Goal: Transaction & Acquisition: Book appointment/travel/reservation

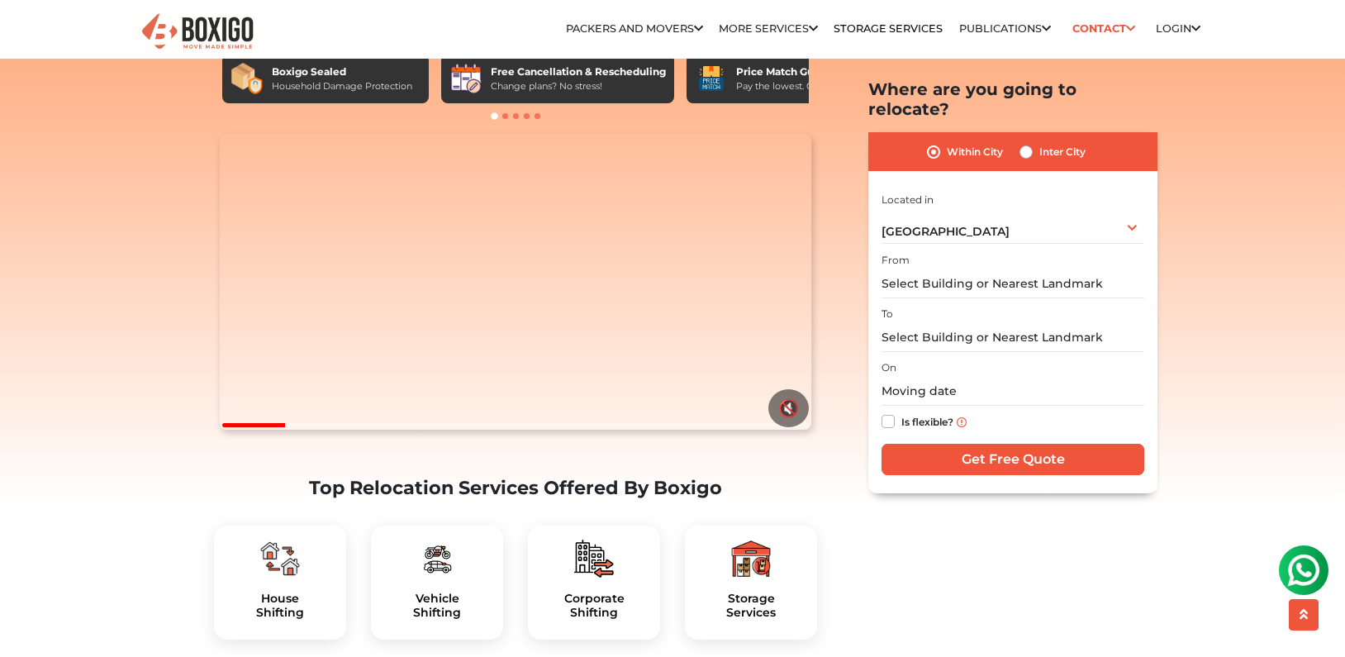
scroll to position [83, 0]
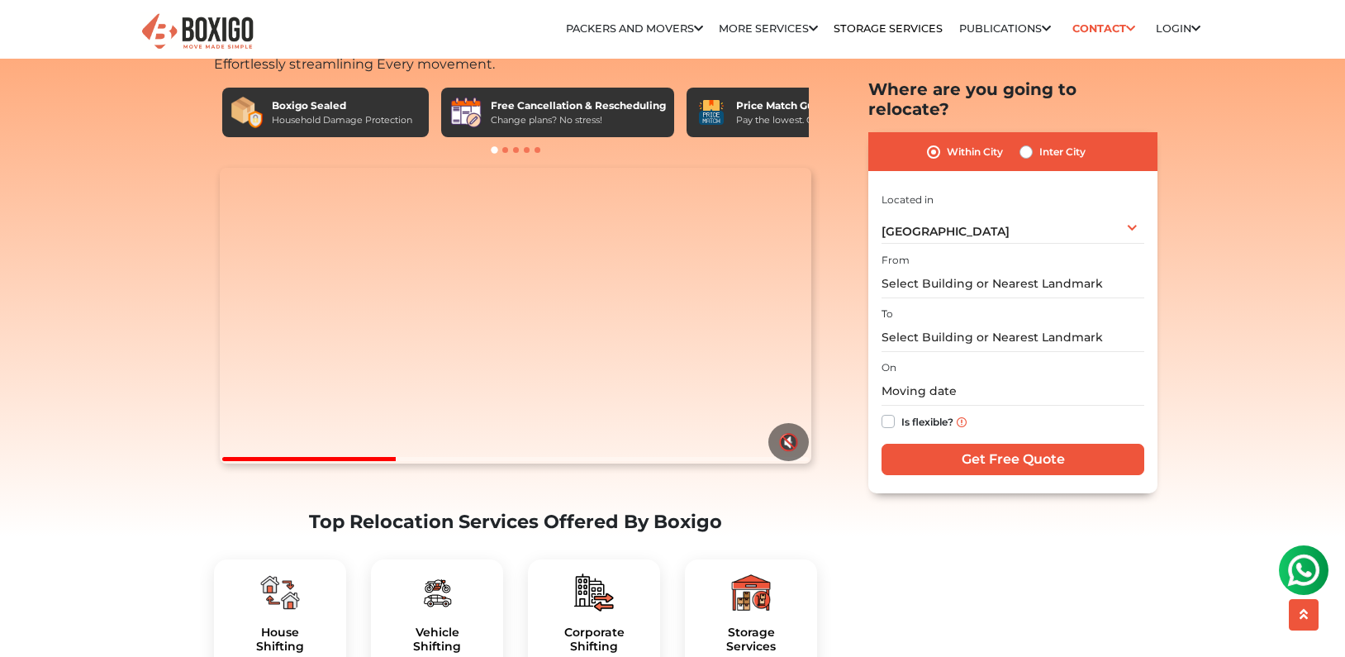
click at [1039, 142] on label "Inter City" at bounding box center [1062, 152] width 46 height 20
click at [1025, 142] on input "Inter City" at bounding box center [1025, 150] width 13 height 17
radio input "true"
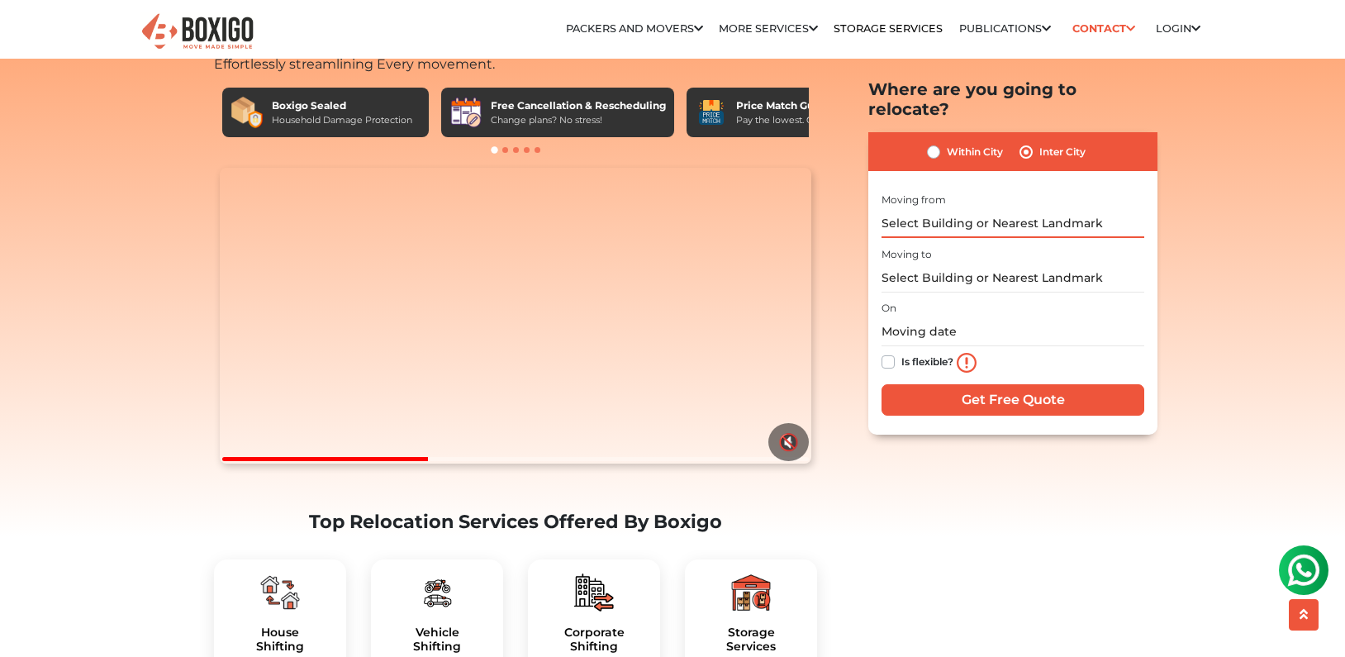
click at [1063, 209] on input "text" at bounding box center [1012, 223] width 263 height 29
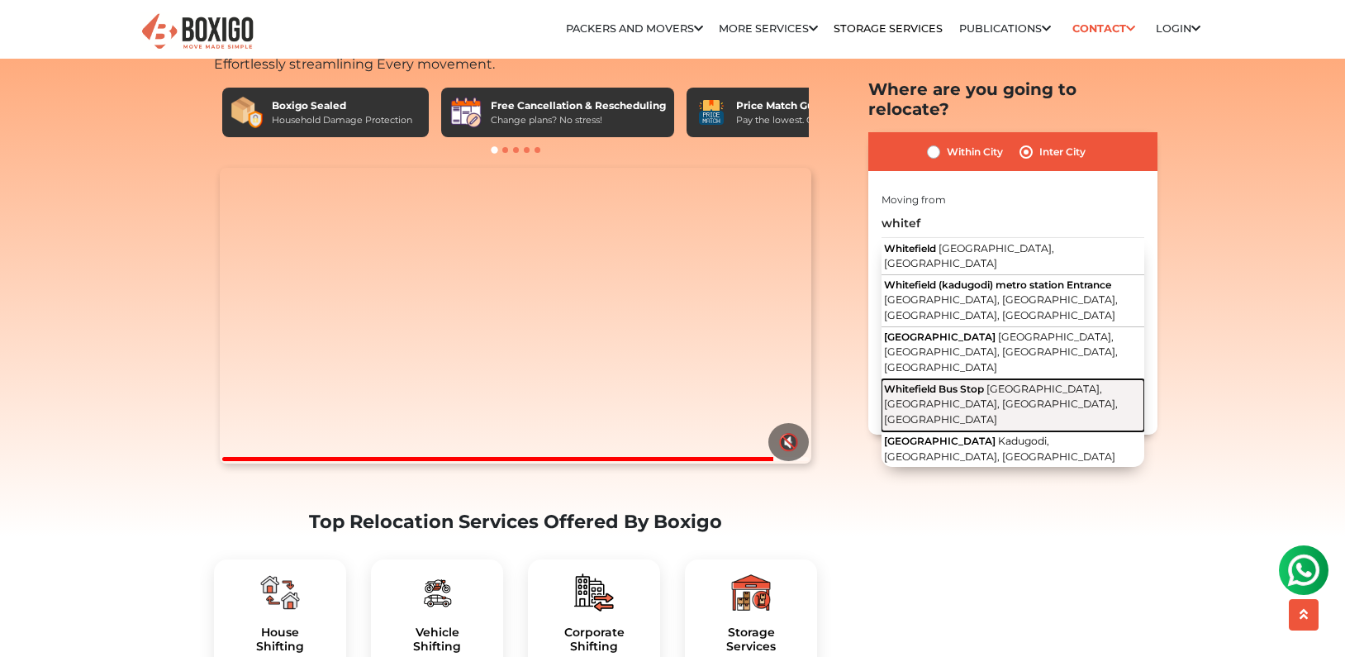
click at [961, 382] on span "Whitefield Bus Stop" at bounding box center [934, 388] width 100 height 12
type input "Whitefield Bus Stop, [GEOGRAPHIC_DATA], [GEOGRAPHIC_DATA], [GEOGRAPHIC_DATA], […"
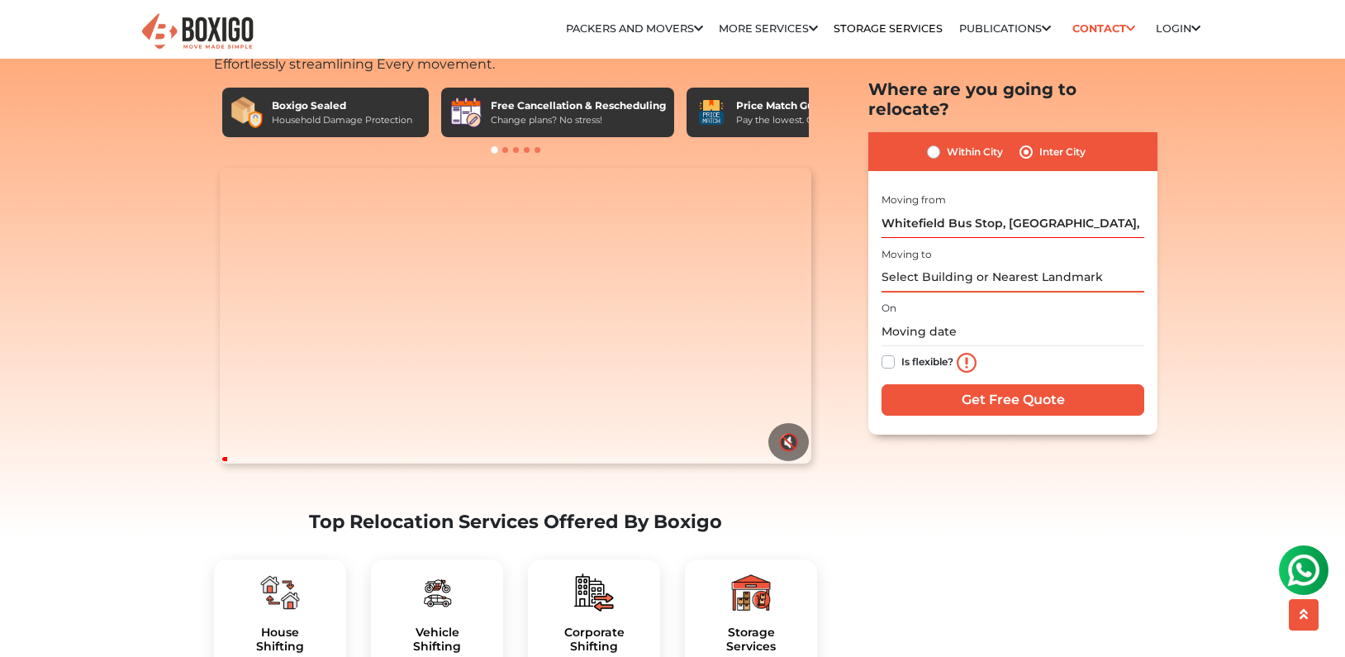
click at [1052, 264] on input "text" at bounding box center [1012, 278] width 263 height 29
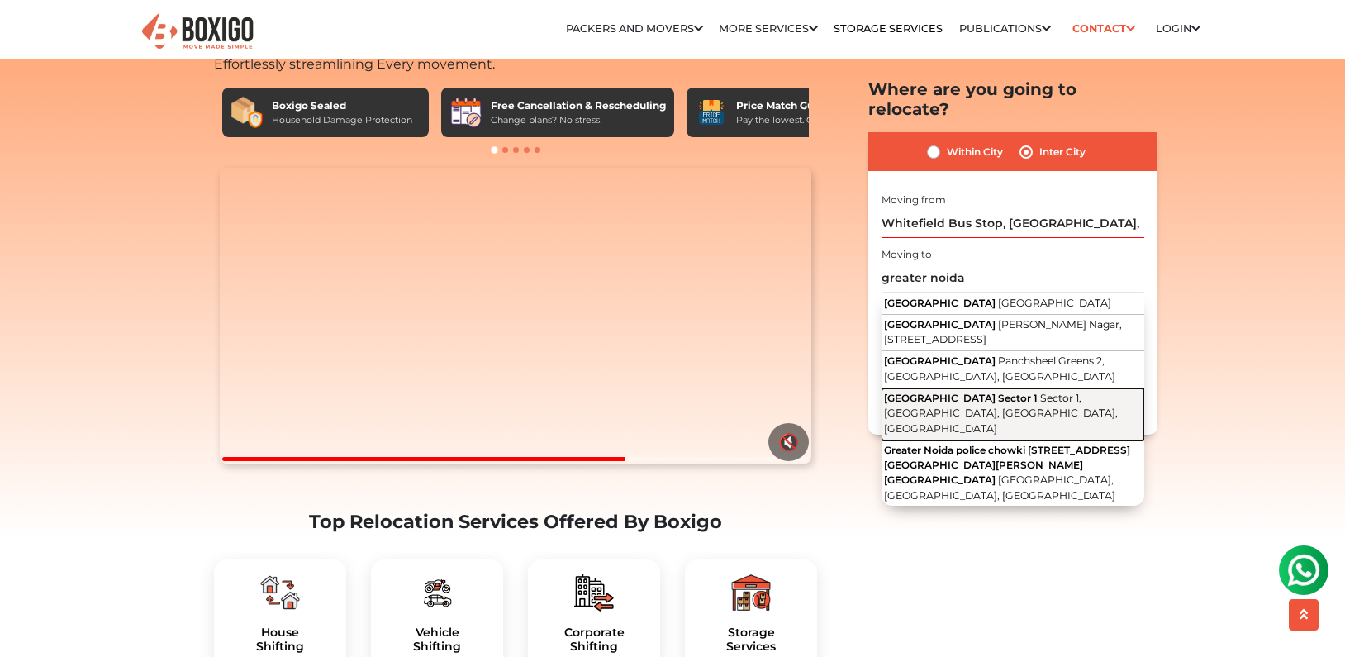
click at [949, 392] on span "Sector 1, [GEOGRAPHIC_DATA], [GEOGRAPHIC_DATA], [GEOGRAPHIC_DATA]" at bounding box center [1001, 413] width 234 height 43
type input "Greater Noida [STREET_ADDRESS]"
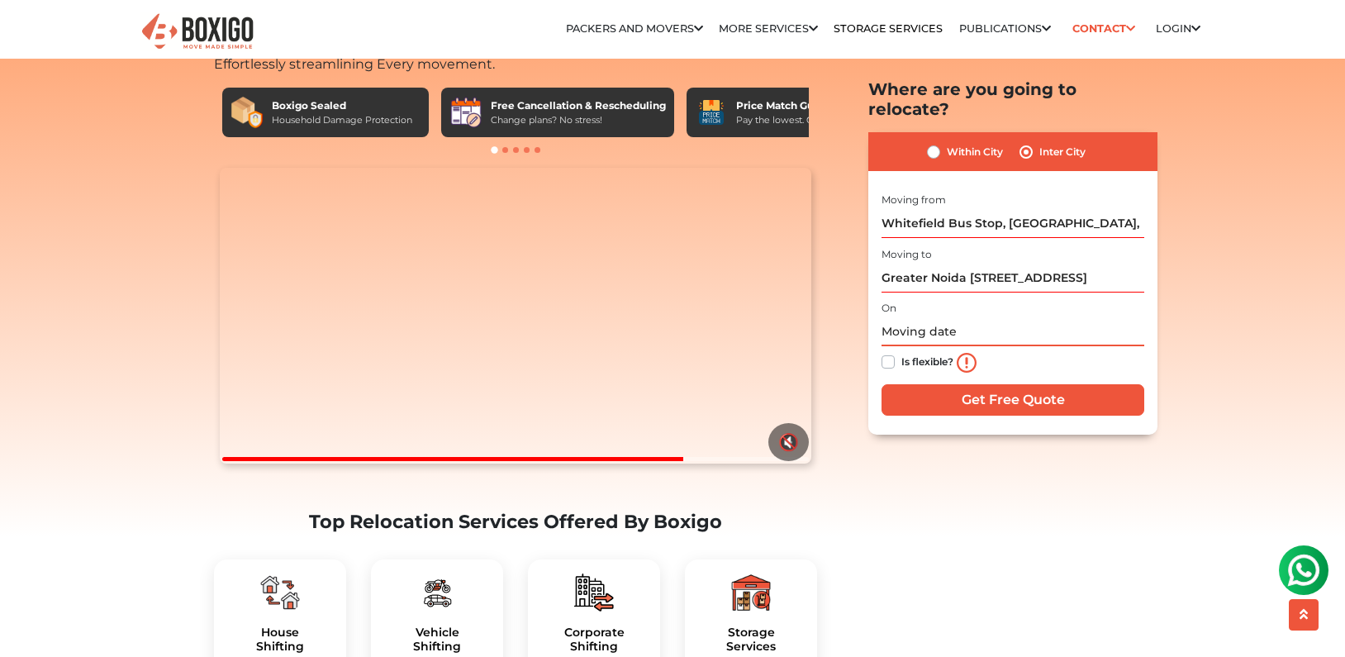
click at [909, 317] on input "text" at bounding box center [1012, 331] width 263 height 29
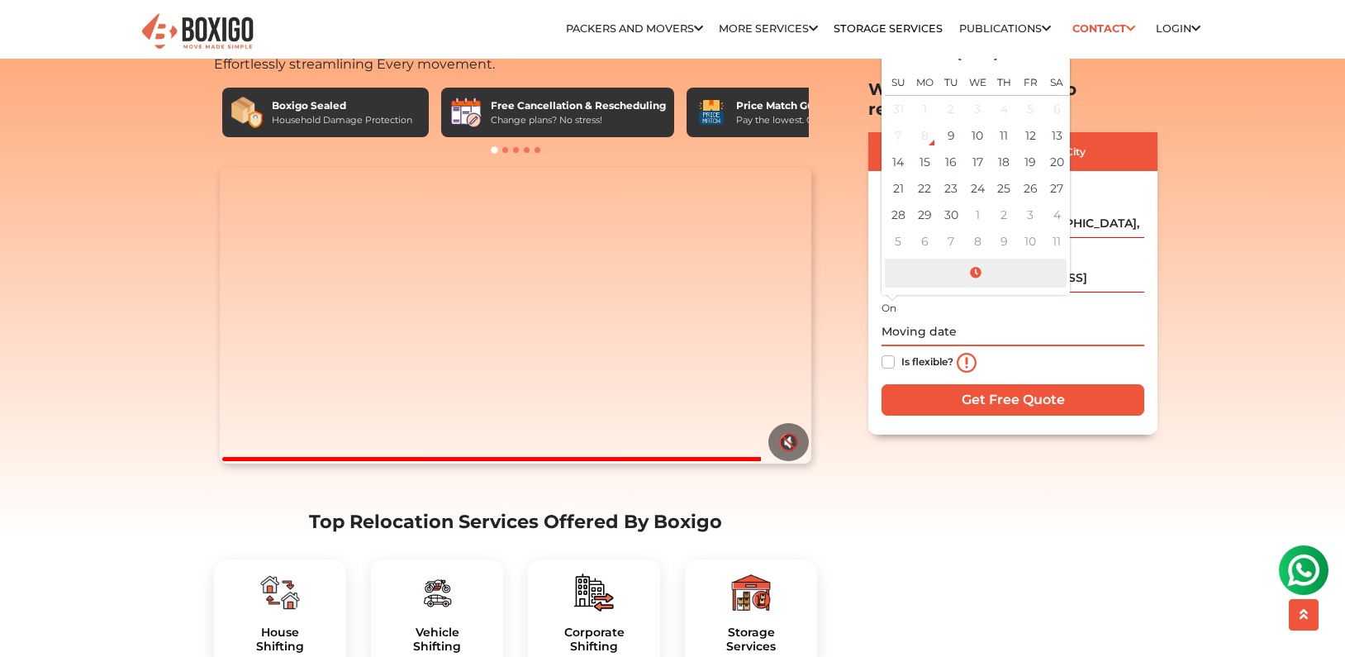
click at [978, 259] on span at bounding box center [976, 273] width 182 height 29
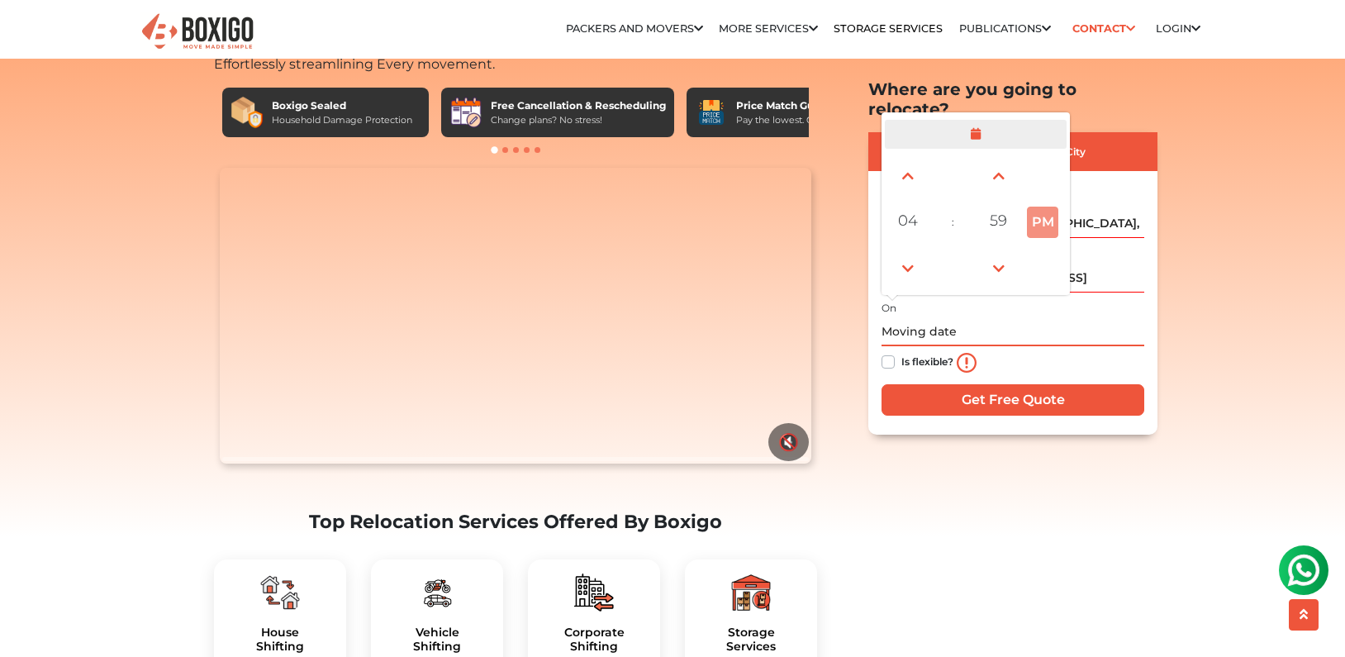
click at [976, 120] on span at bounding box center [976, 134] width 182 height 29
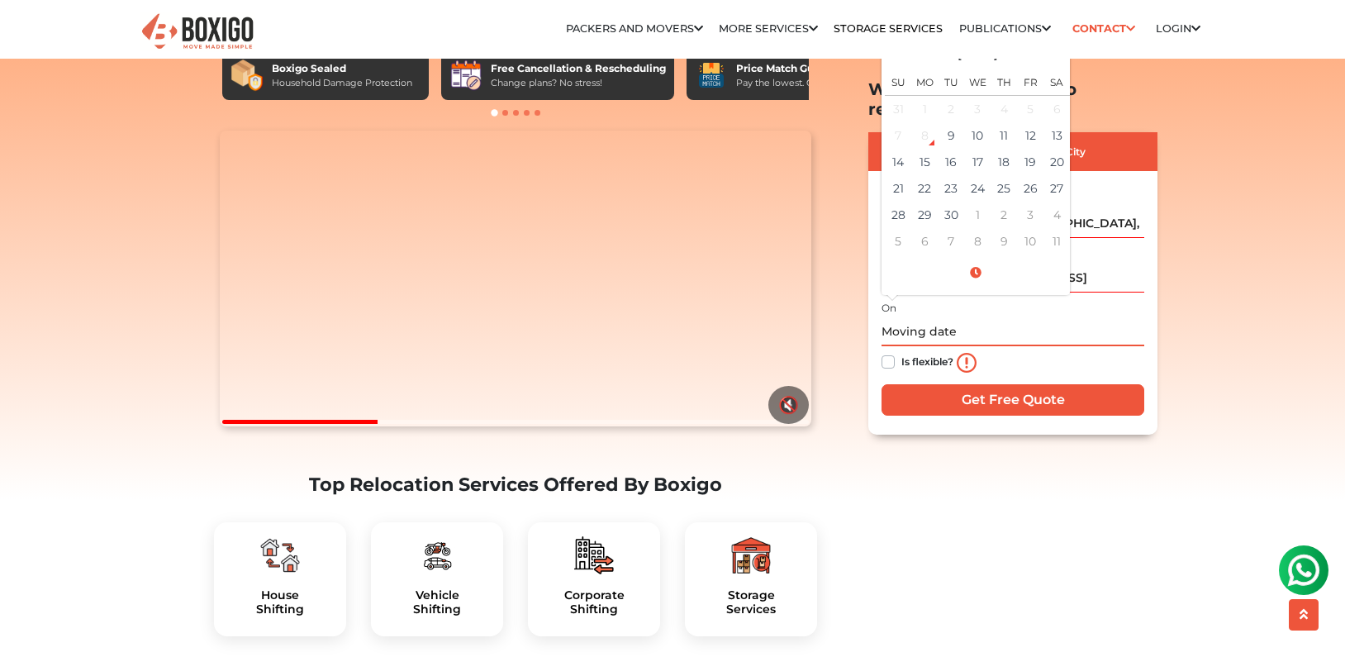
scroll to position [50, 0]
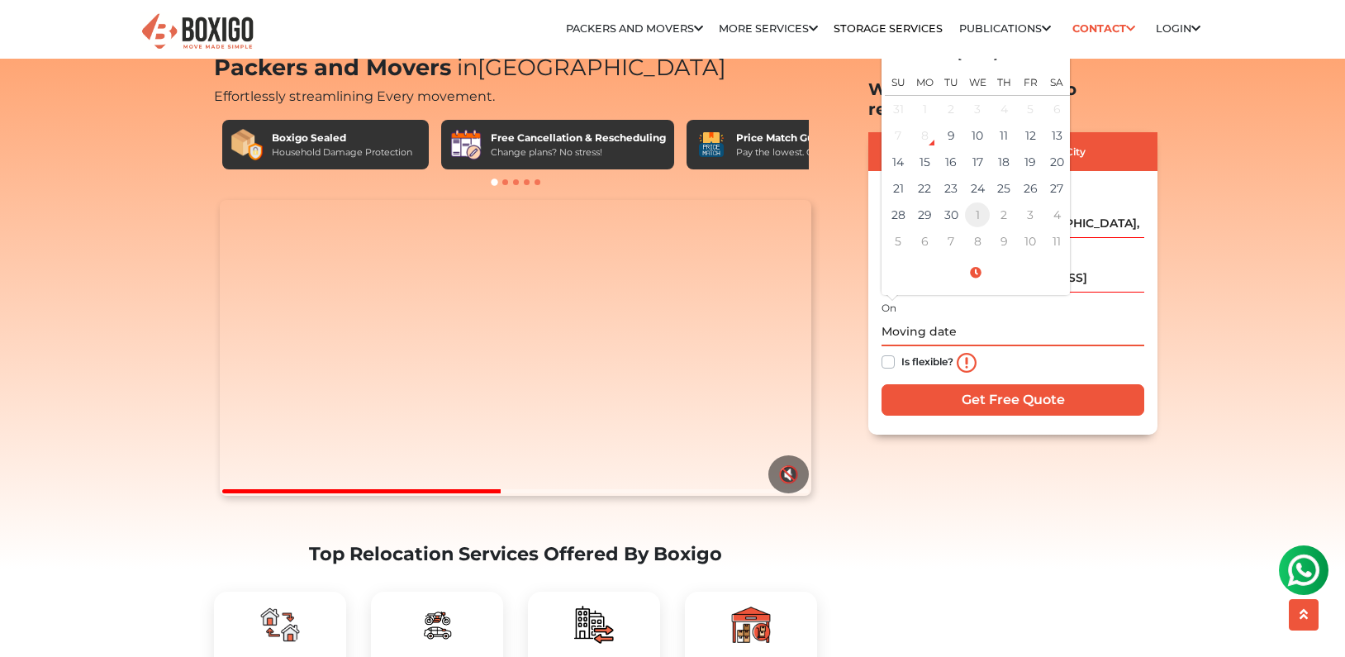
click at [981, 202] on td "1" at bounding box center [977, 215] width 26 height 26
click at [1053, 202] on td "1" at bounding box center [1056, 215] width 26 height 26
click at [924, 228] on td "1" at bounding box center [924, 241] width 26 height 26
click at [929, 95] on td "1" at bounding box center [924, 108] width 26 height 27
click at [901, 95] on td "30" at bounding box center [898, 108] width 26 height 27
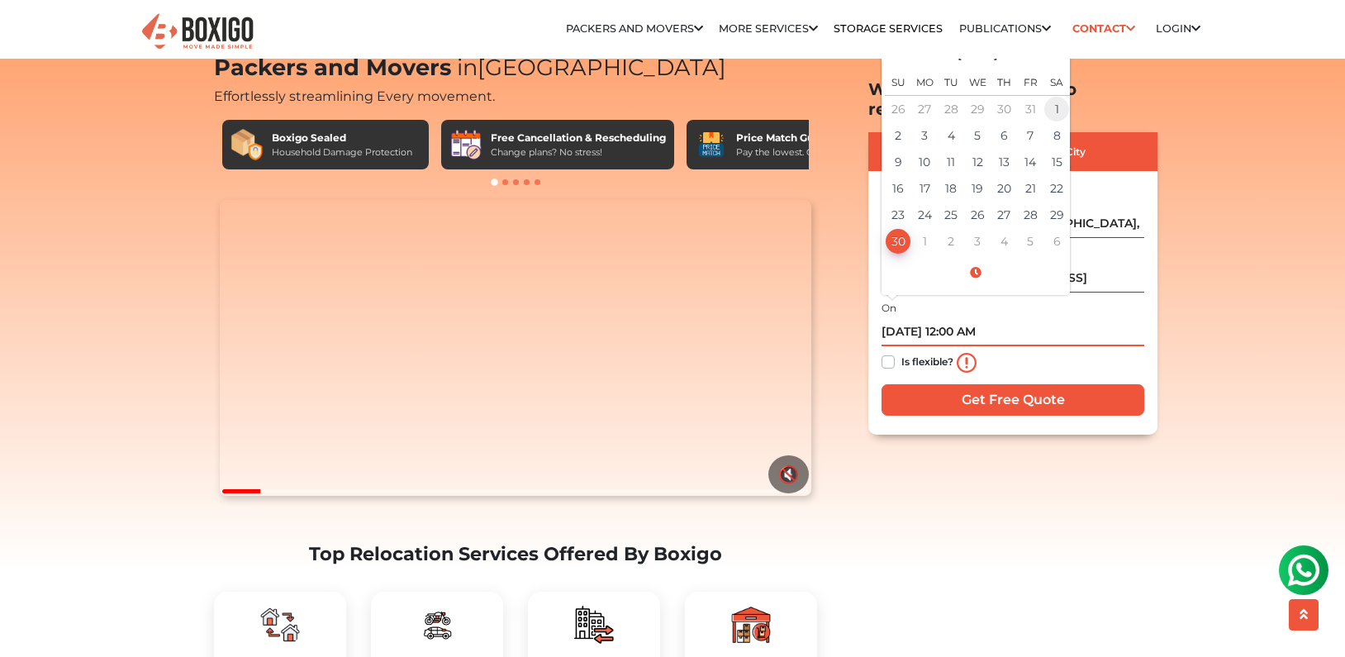
click at [1051, 95] on td "1" at bounding box center [1056, 108] width 26 height 27
click at [1029, 95] on td "31" at bounding box center [1030, 108] width 26 height 27
click at [1047, 202] on td "1" at bounding box center [1056, 215] width 26 height 26
type input "[DATE] 12:00 AM"
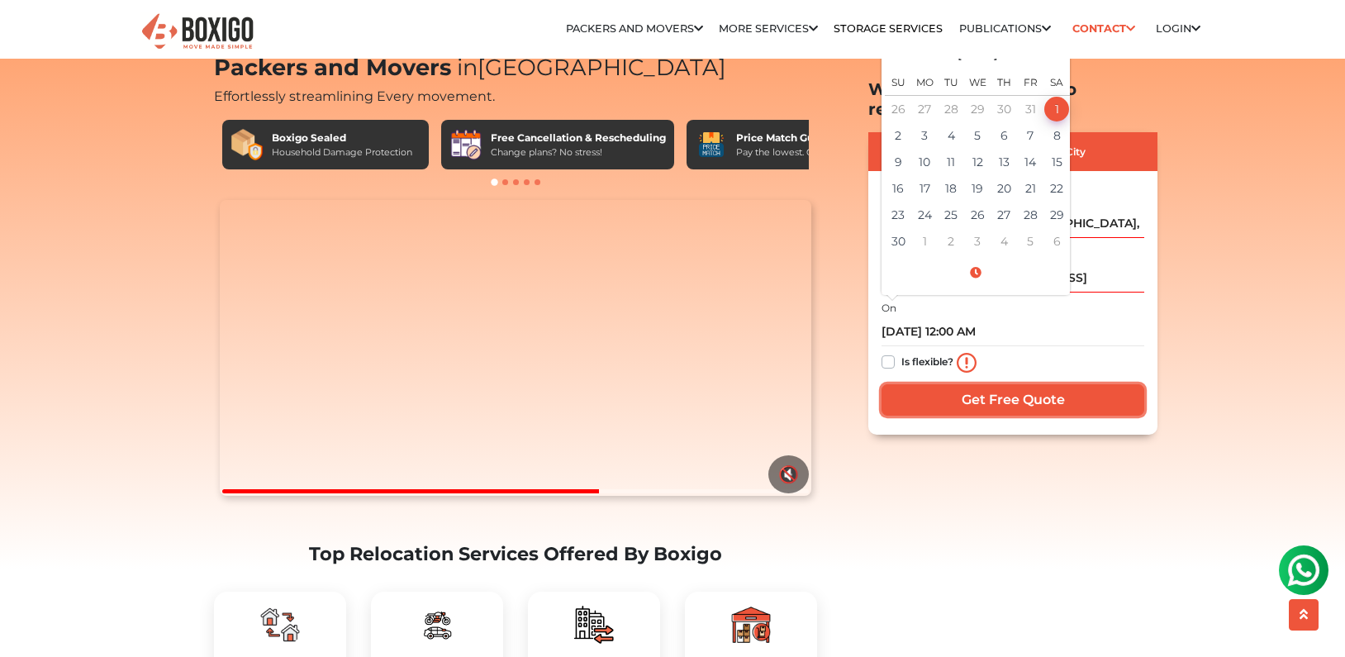
click at [1003, 384] on input "Get Free Quote" at bounding box center [1012, 399] width 263 height 31
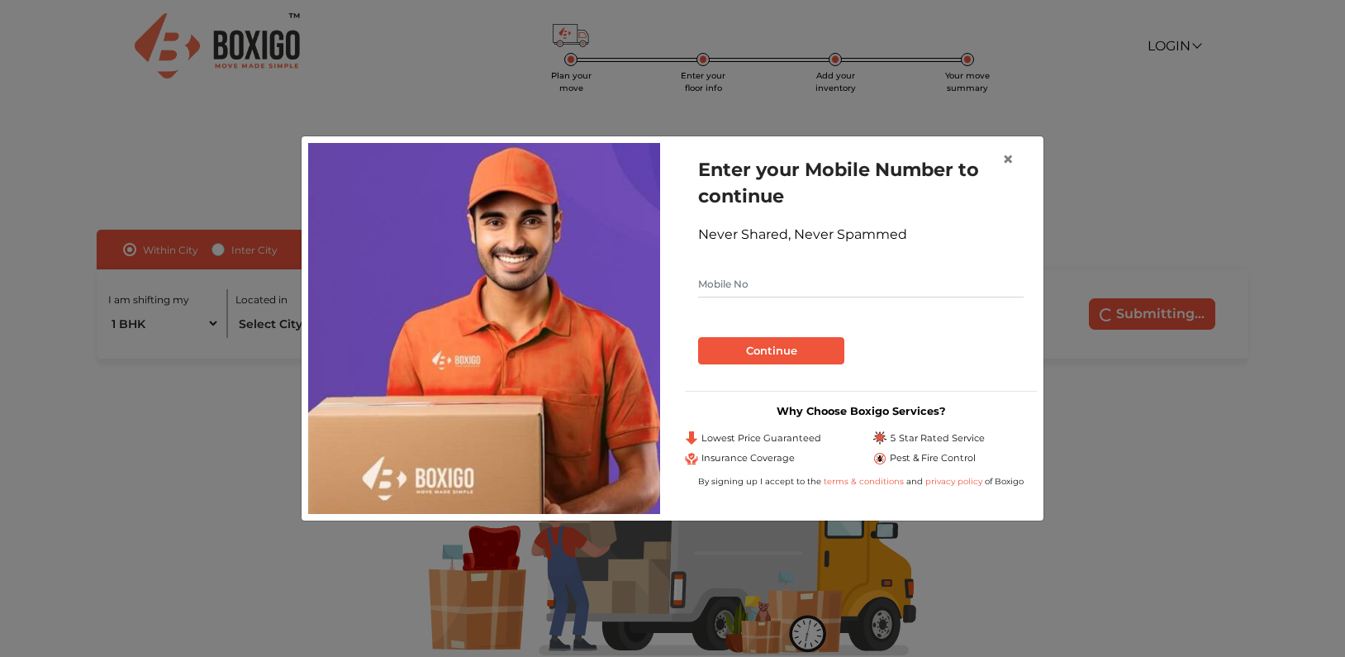
click at [744, 291] on input "text" at bounding box center [860, 284] width 325 height 26
type input "8797849559"
click at [771, 345] on button "Continue" at bounding box center [771, 351] width 146 height 28
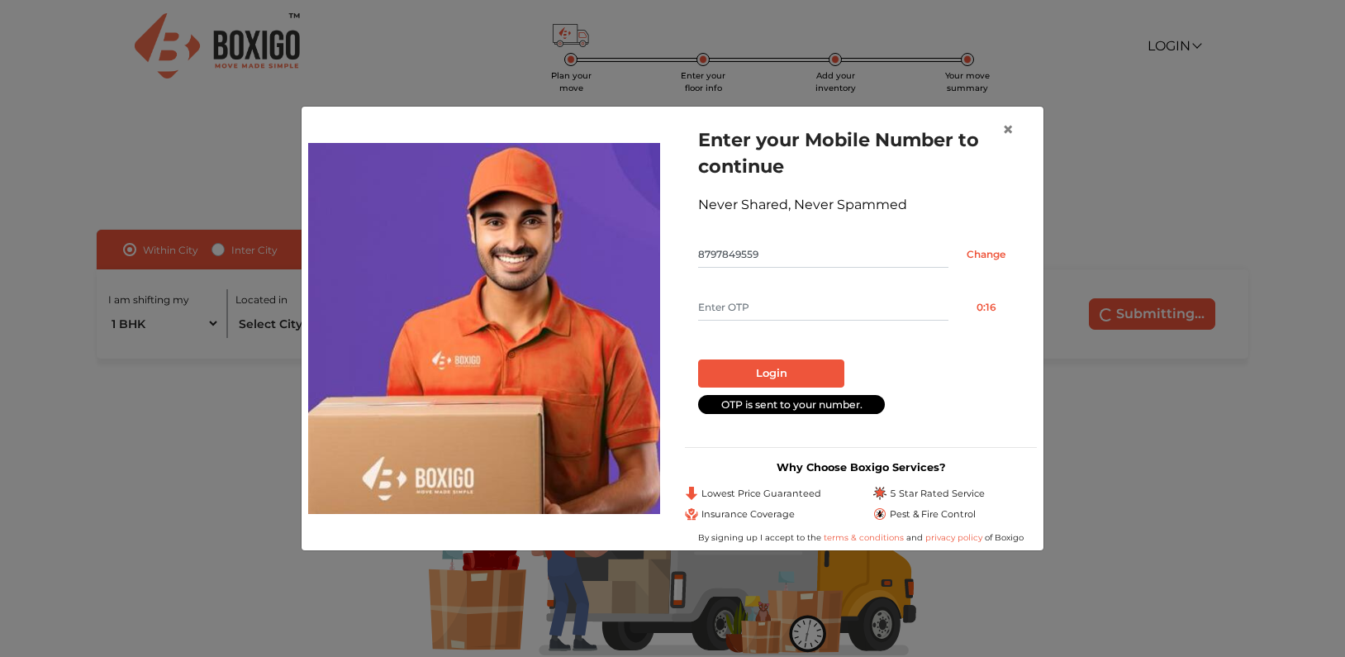
click at [741, 305] on input "text" at bounding box center [823, 307] width 250 height 26
type input "5075"
click at [761, 371] on button "Login" at bounding box center [771, 373] width 146 height 28
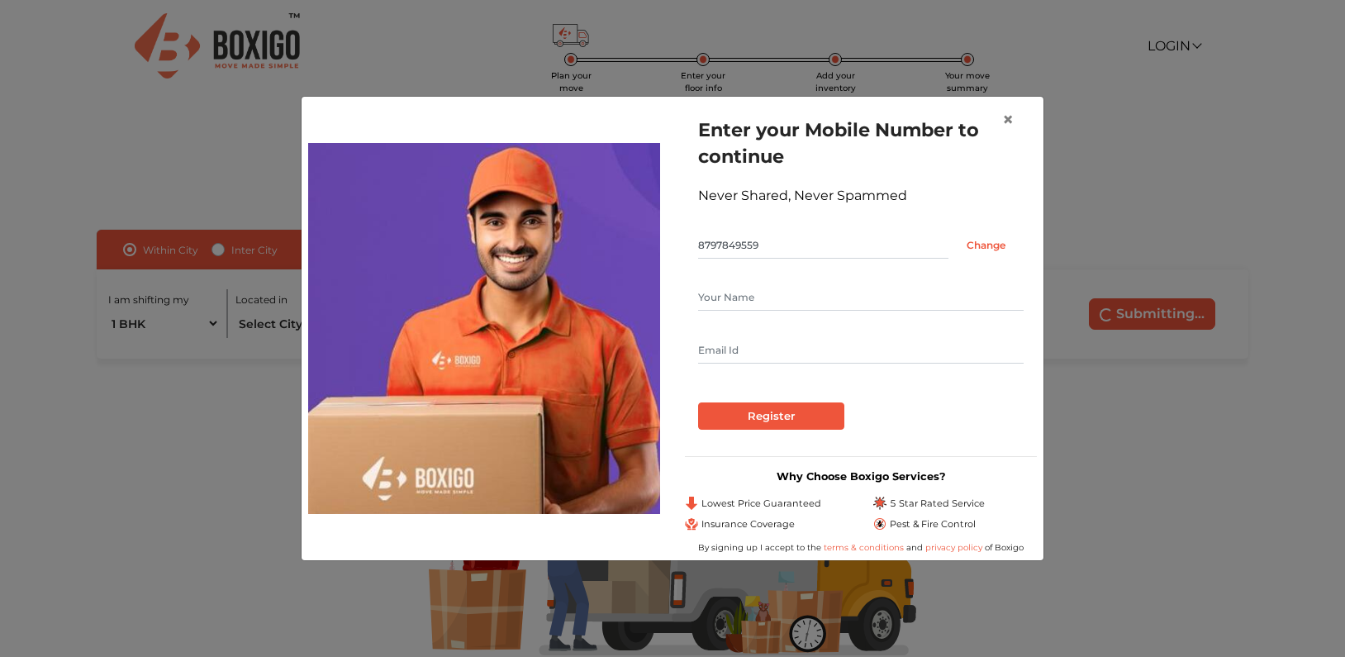
click at [728, 306] on input "text" at bounding box center [860, 297] width 325 height 26
type input "Ankit"
click at [755, 352] on input "text" at bounding box center [860, 350] width 325 height 26
type input "ankitsinha31051993@gmail.com"
click at [753, 419] on input "Register" at bounding box center [771, 416] width 146 height 28
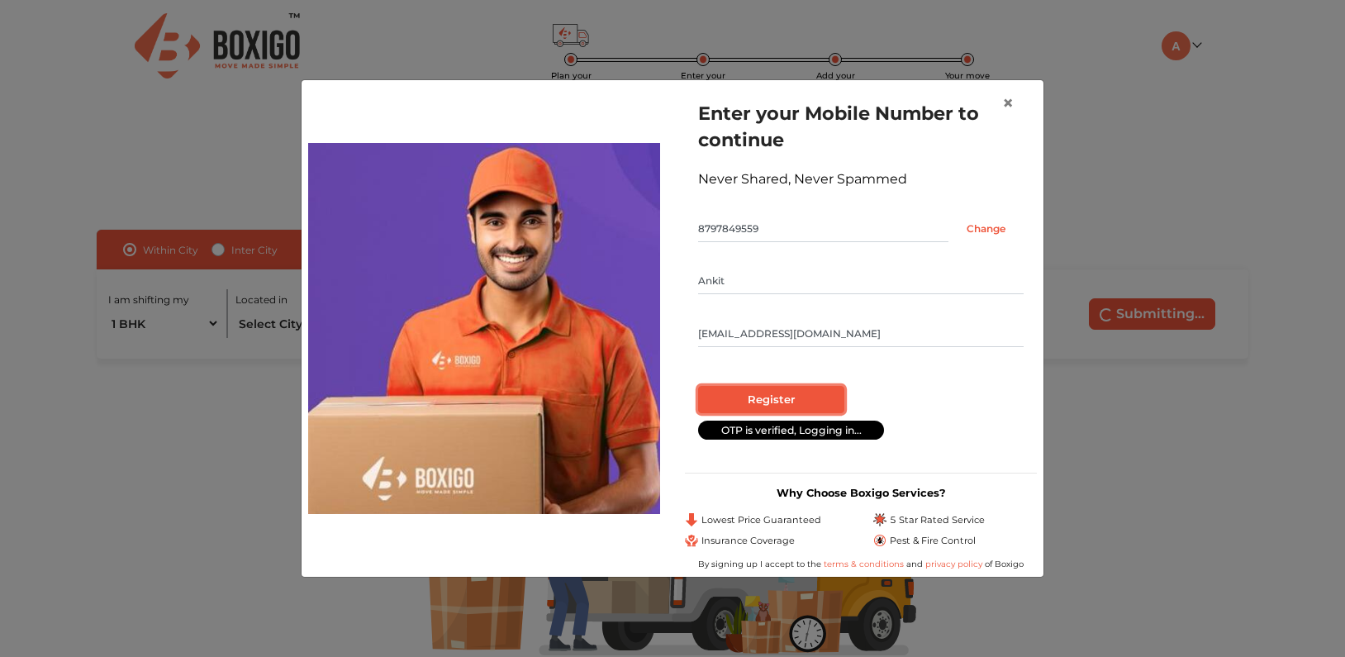
radio input "false"
radio input "true"
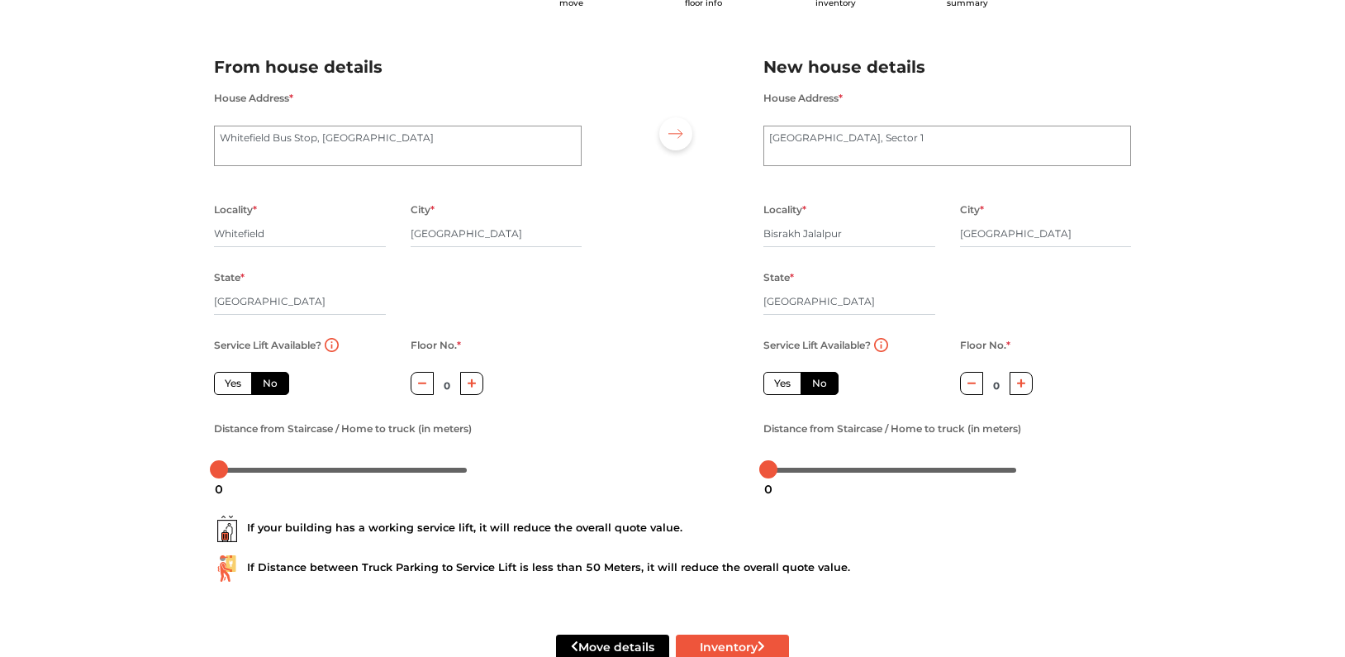
scroll to position [131, 0]
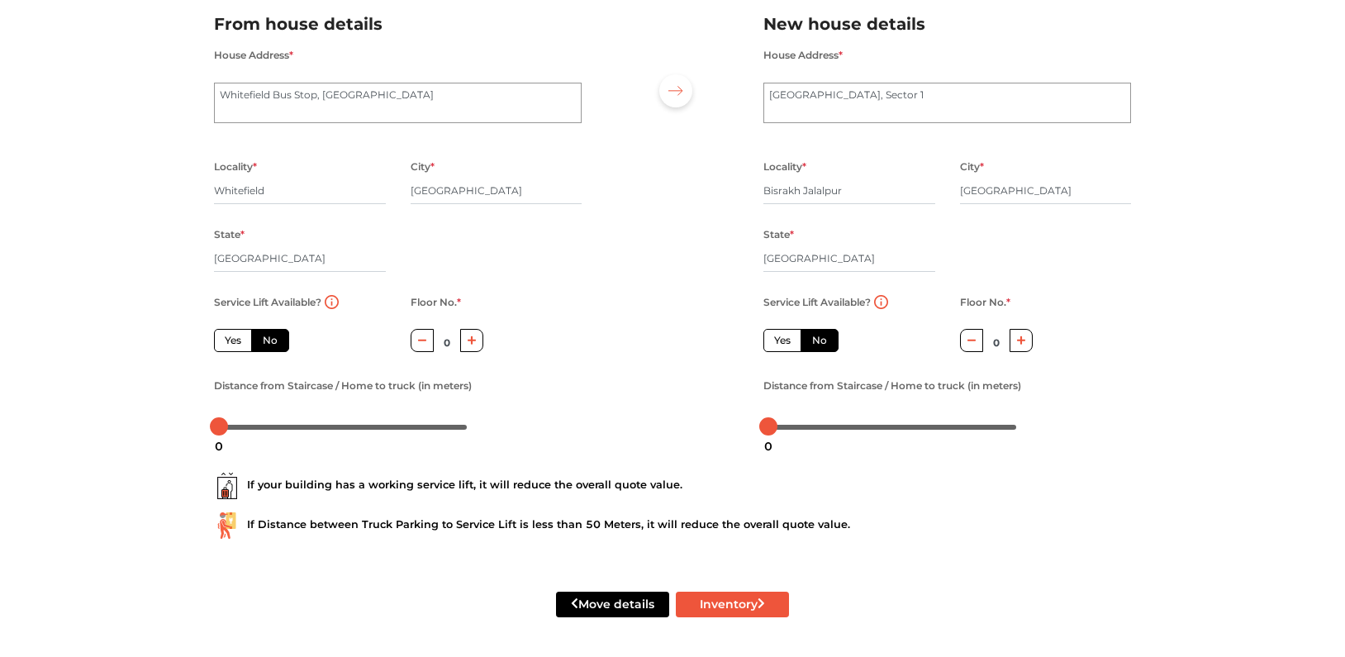
click at [242, 340] on label "Yes" at bounding box center [233, 340] width 38 height 23
click at [235, 340] on input "Yes" at bounding box center [230, 338] width 11 height 11
radio input "true"
click at [787, 343] on label "Yes" at bounding box center [782, 340] width 38 height 23
click at [785, 343] on input "Yes" at bounding box center [779, 338] width 11 height 11
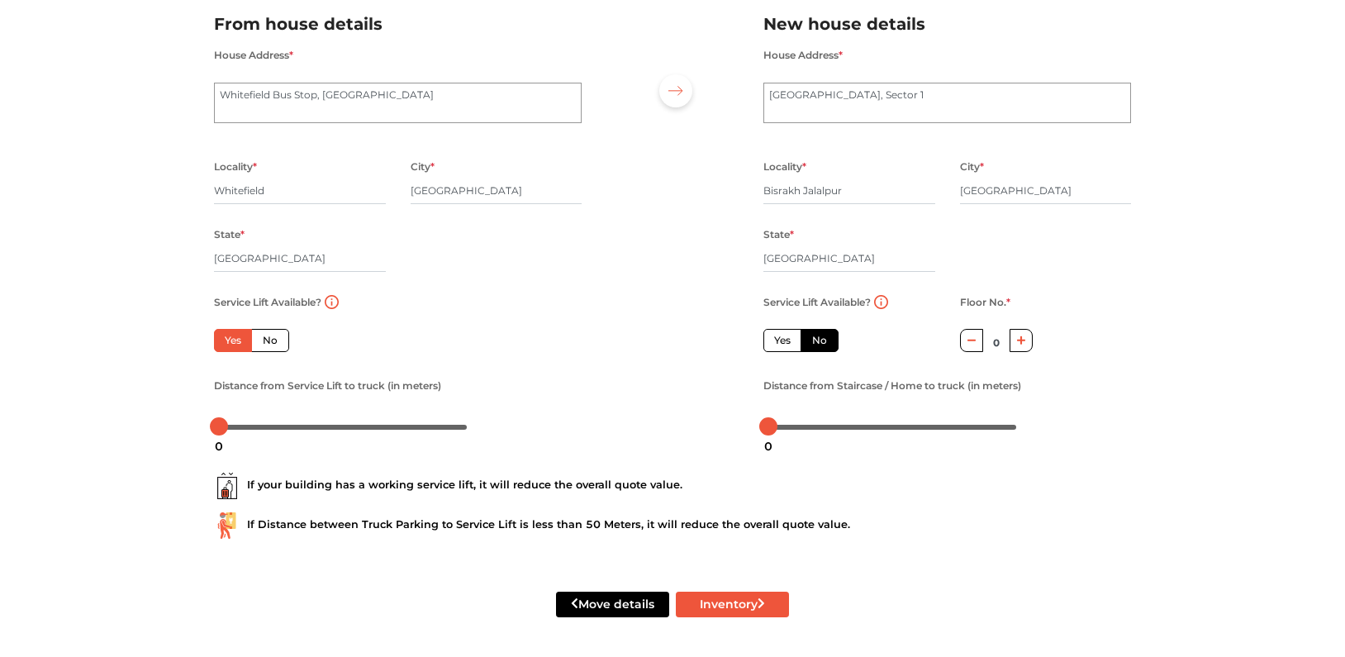
radio input "false"
click at [737, 606] on button "Inventory" at bounding box center [732, 604] width 113 height 26
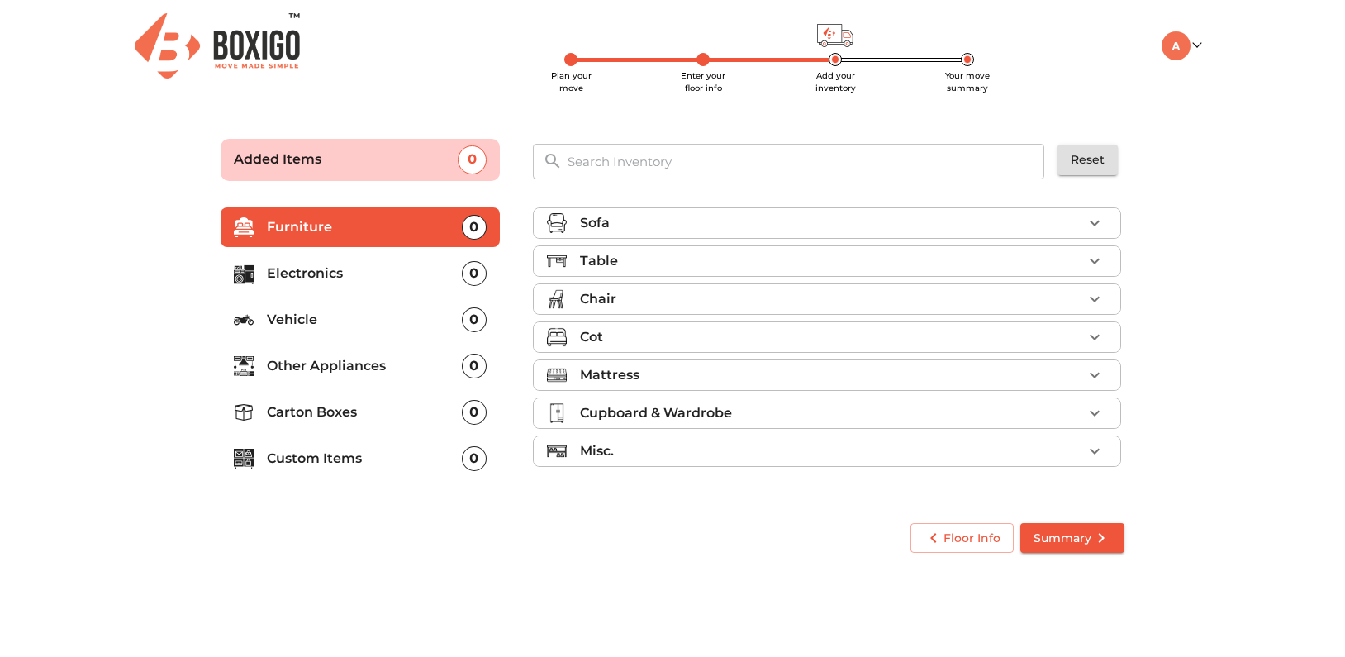
click at [1093, 258] on icon "button" at bounding box center [1095, 261] width 20 height 20
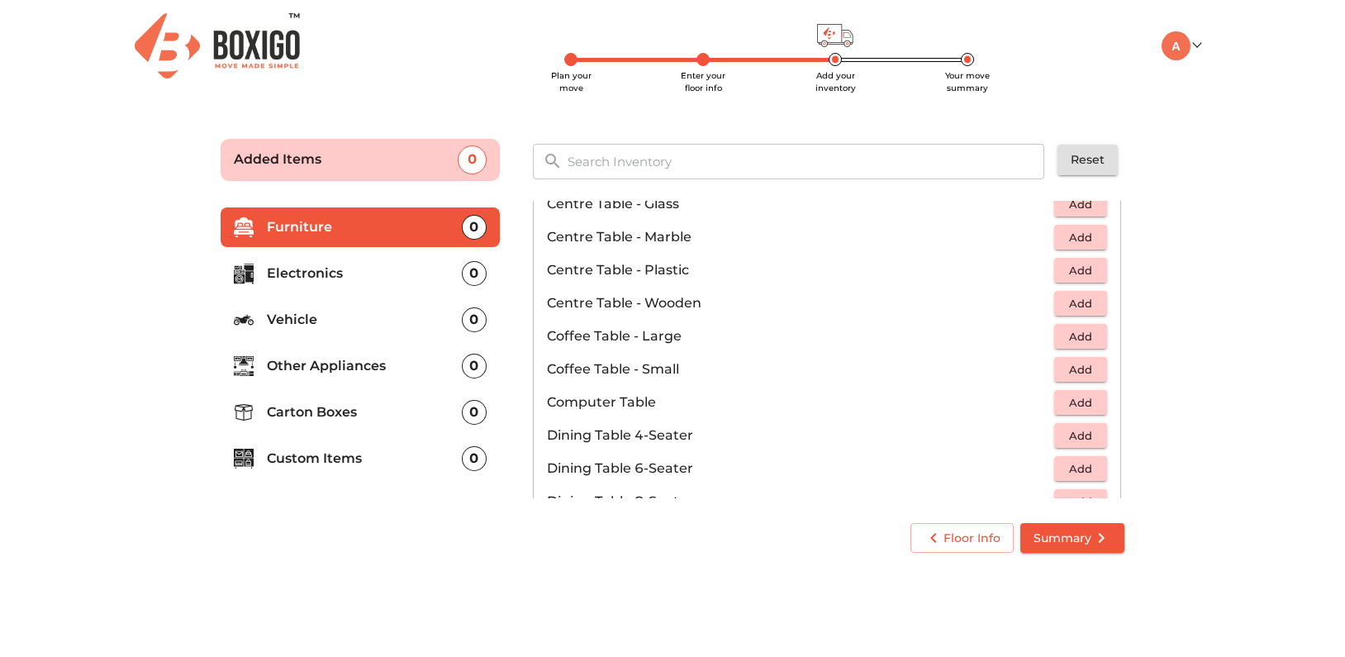
scroll to position [134, 0]
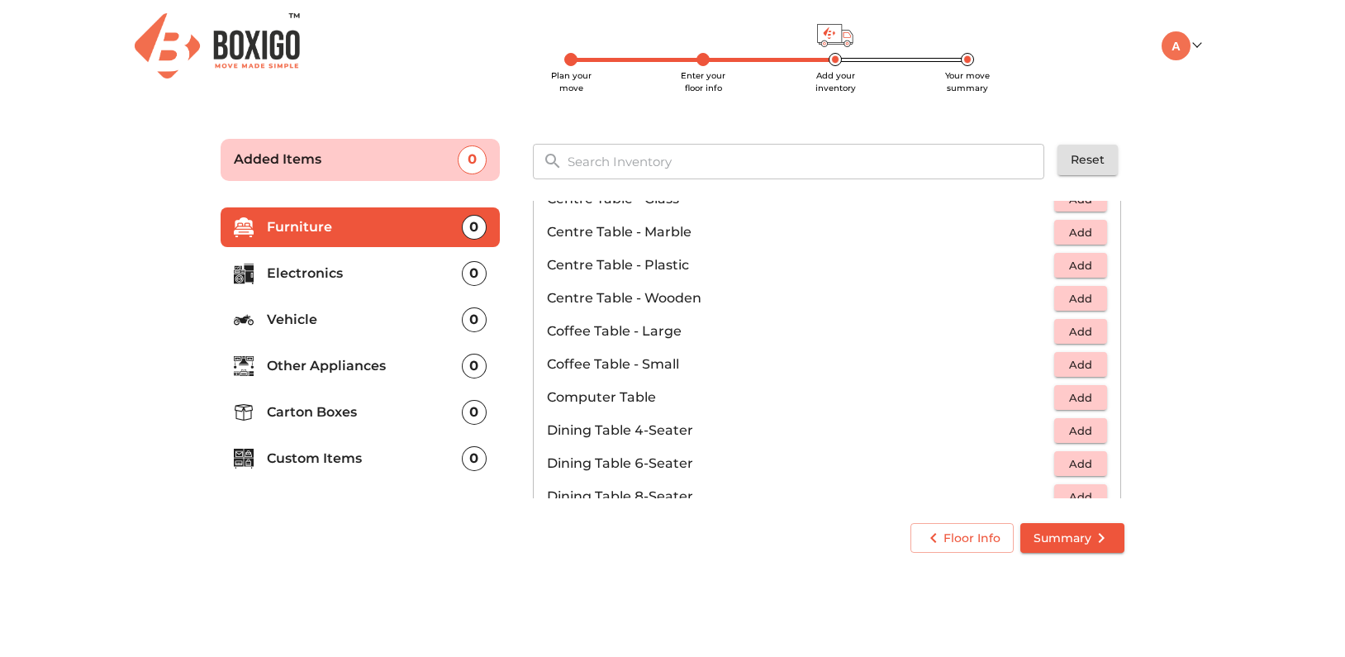
click at [1069, 296] on span "Add" at bounding box center [1080, 298] width 36 height 19
click at [1099, 298] on icon "button" at bounding box center [1095, 298] width 12 height 12
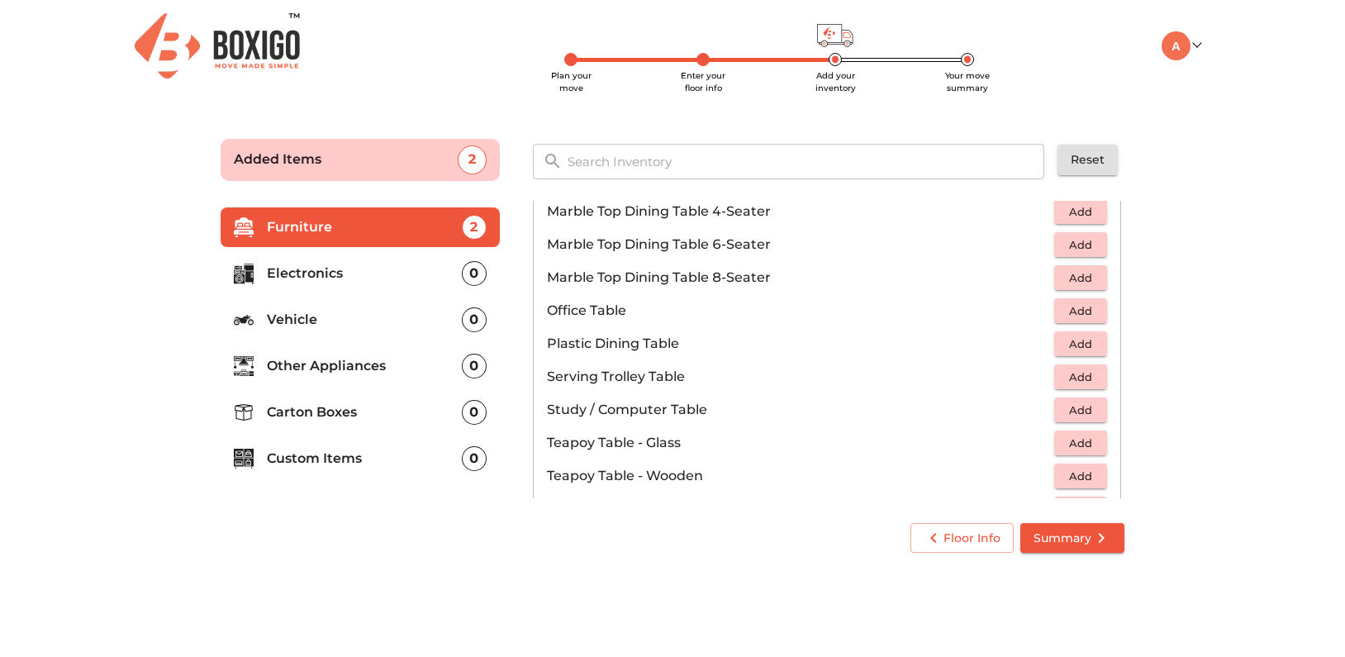
scroll to position [1152, 0]
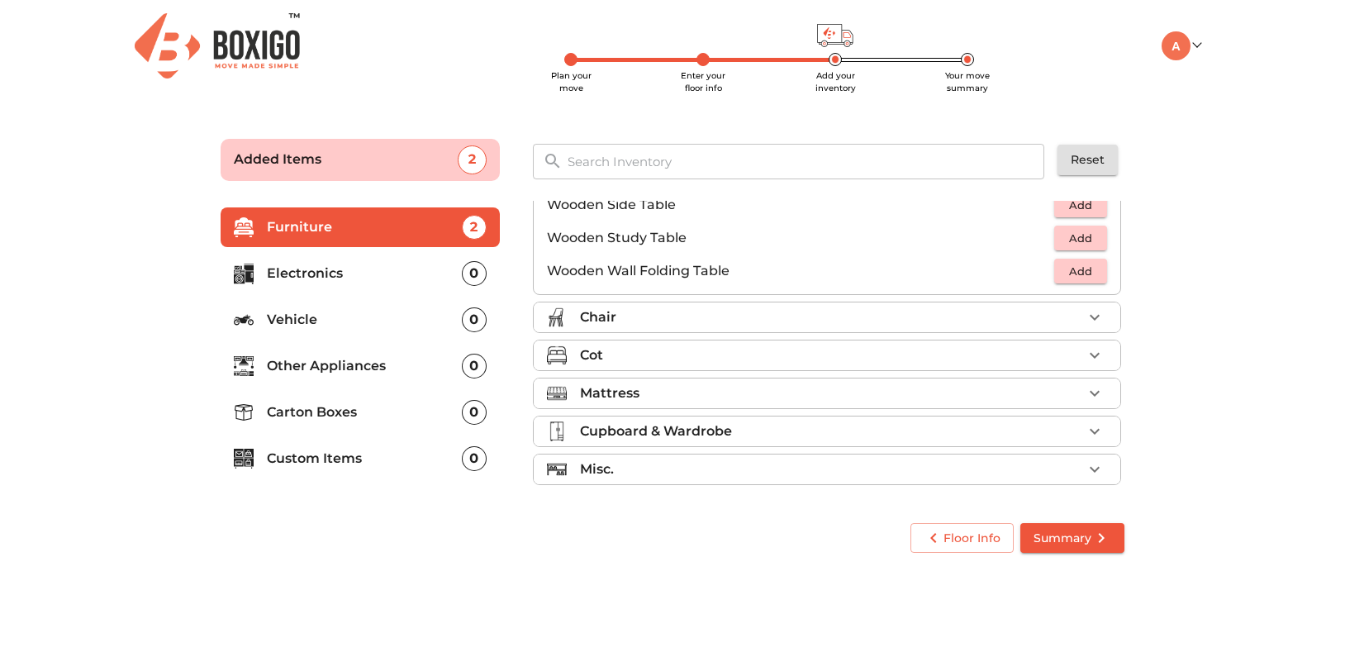
click at [710, 310] on div "Chair" at bounding box center [831, 317] width 502 height 20
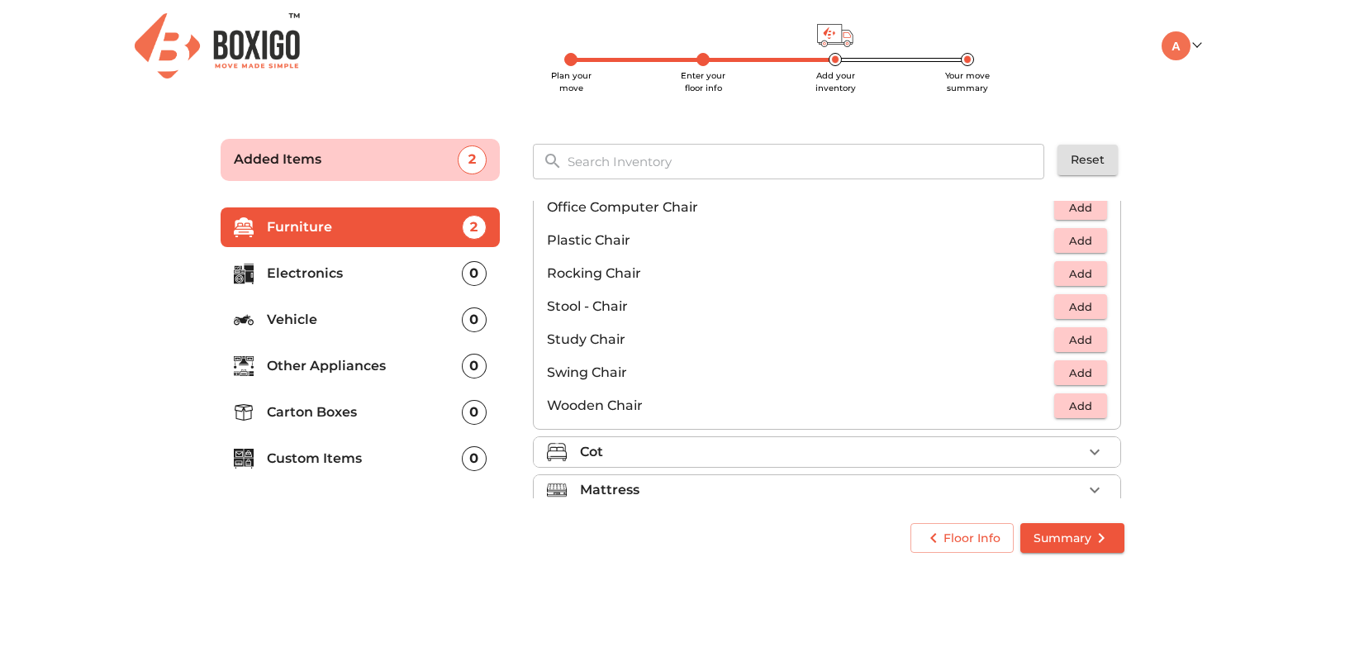
scroll to position [567, 0]
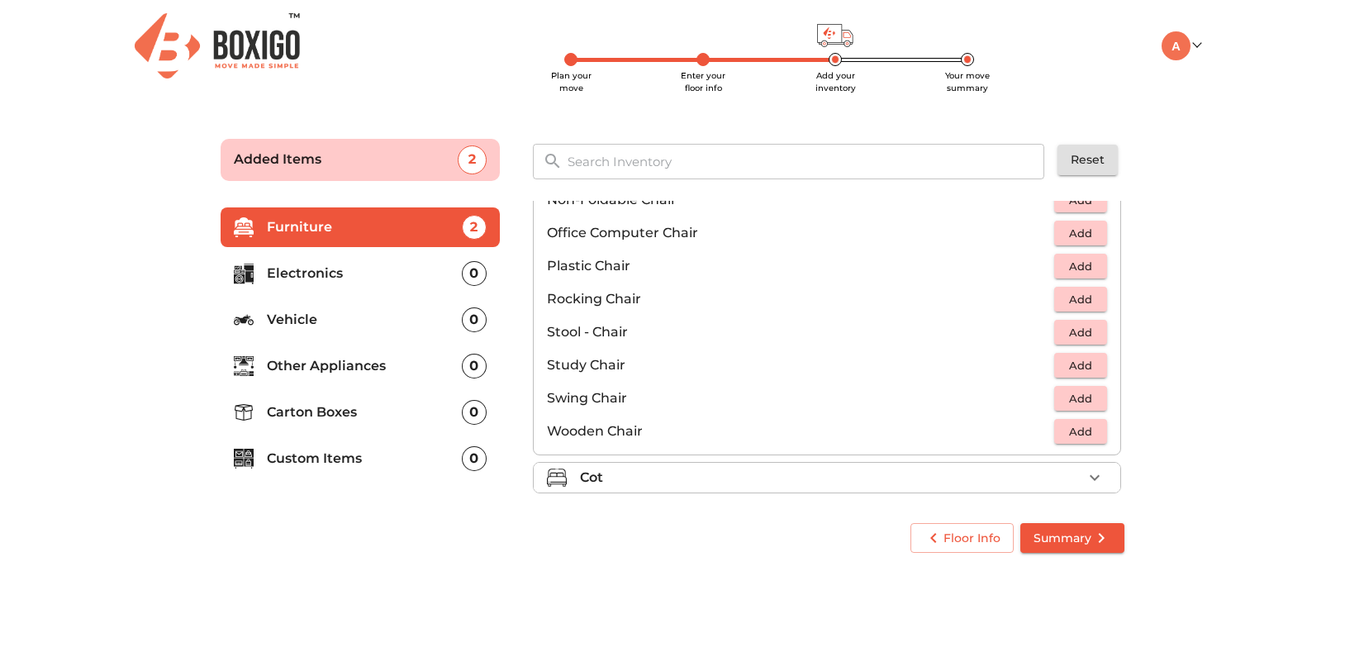
click at [1085, 264] on span "Add" at bounding box center [1080, 266] width 36 height 19
click at [1085, 264] on icon "button" at bounding box center [1095, 266] width 20 height 20
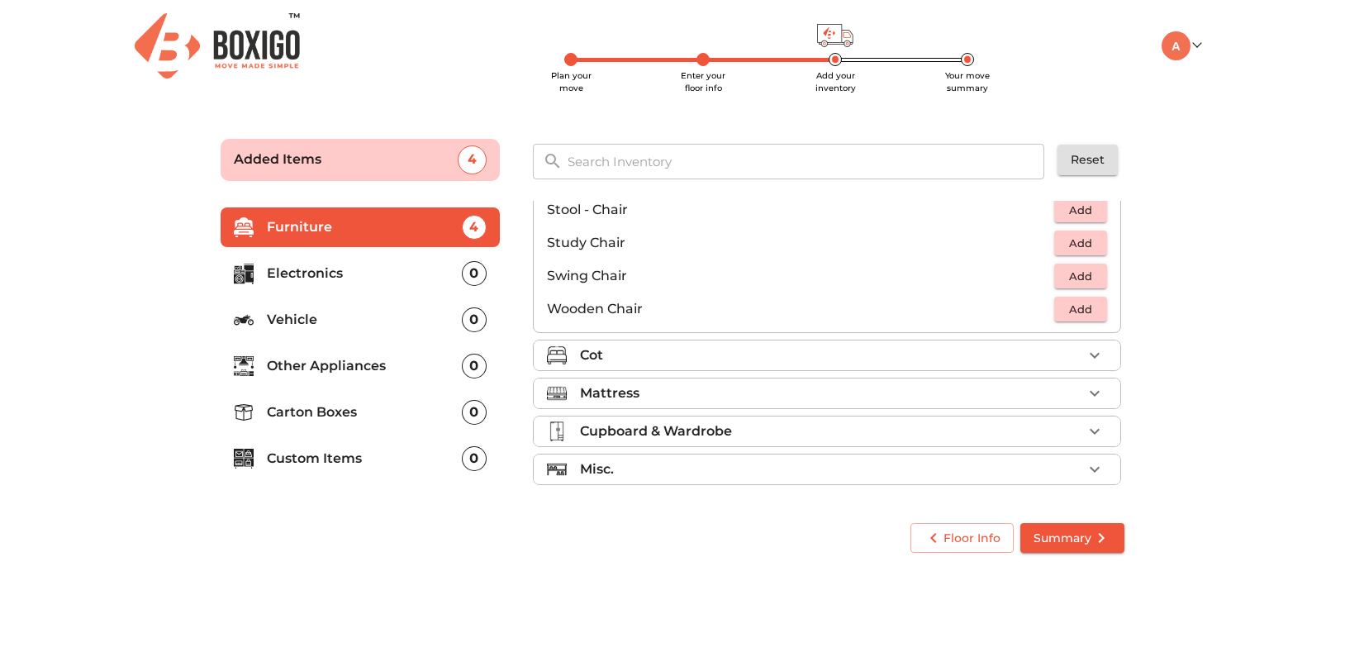
click at [862, 349] on div "Cot" at bounding box center [831, 355] width 502 height 20
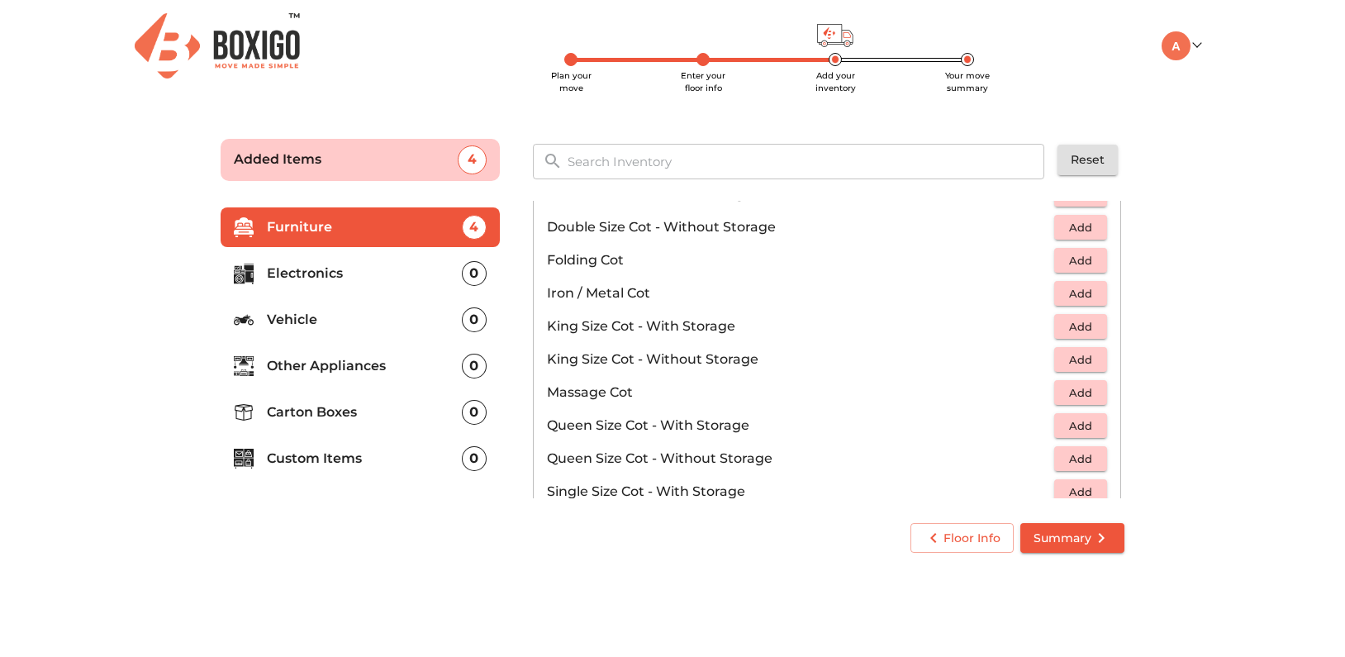
scroll to position [348, 0]
click at [1082, 264] on span "Add" at bounding box center [1080, 259] width 36 height 19
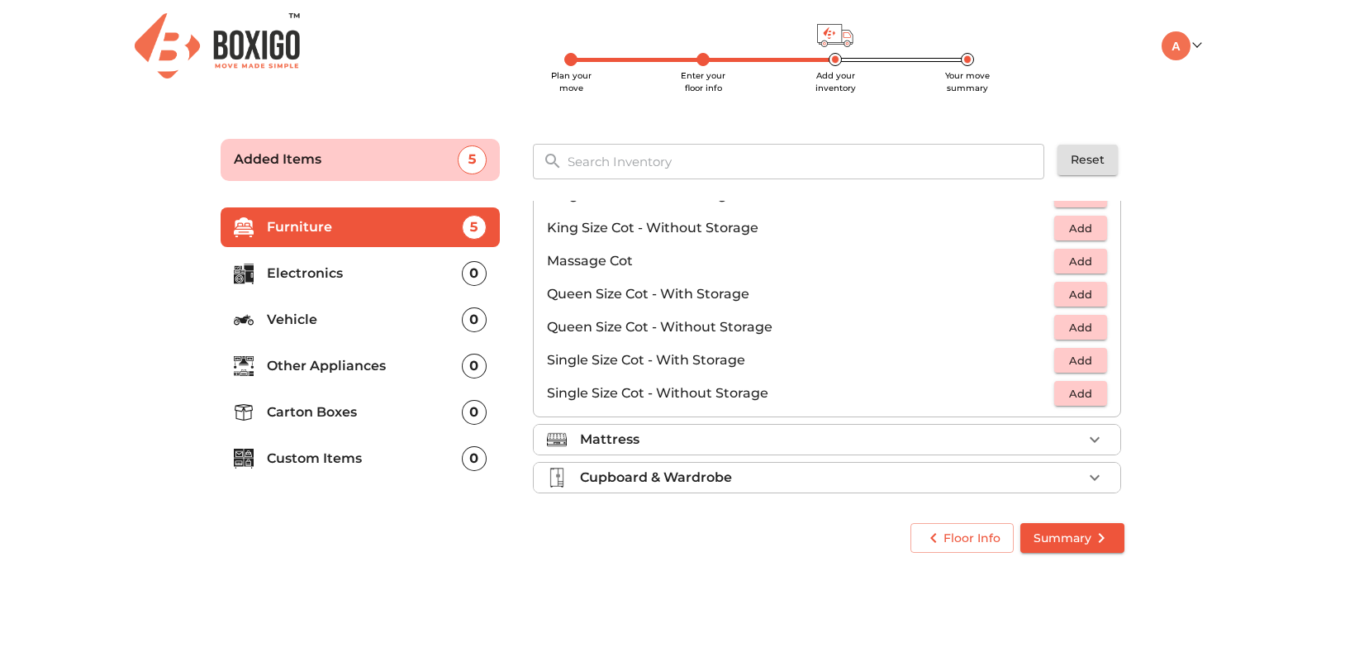
scroll to position [525, 0]
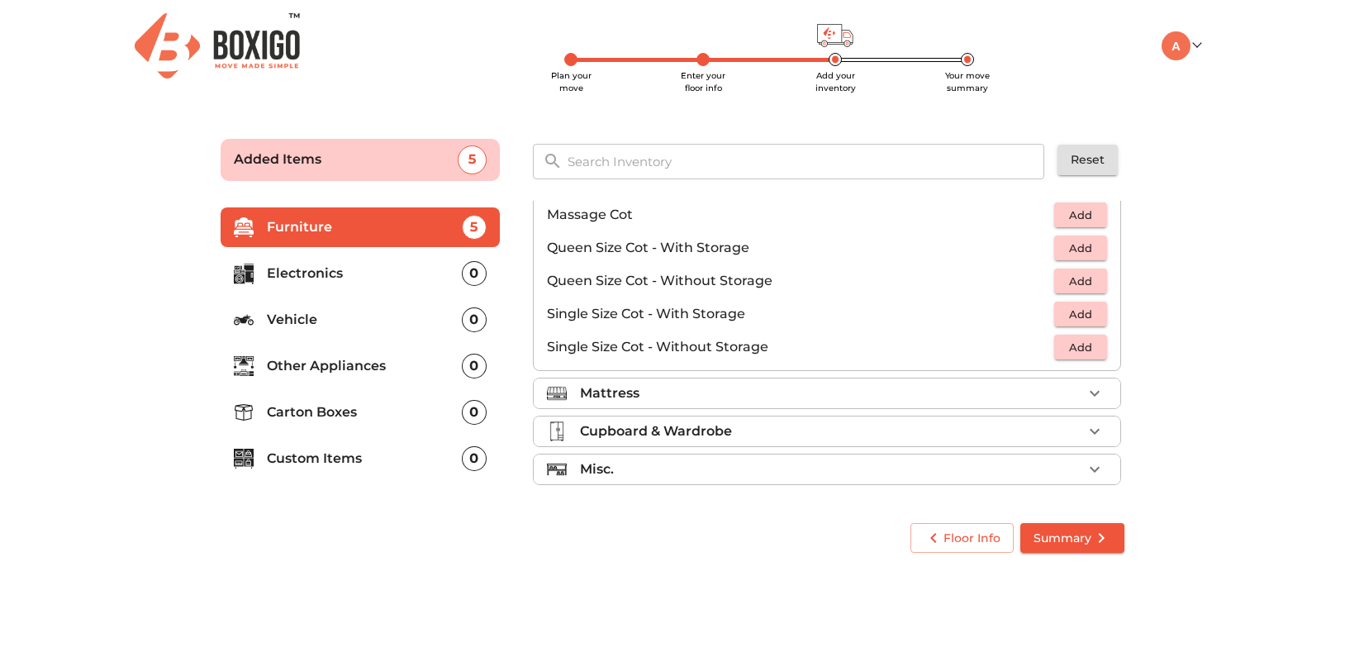
click at [826, 425] on div "Cupboard & Wardrobe" at bounding box center [831, 431] width 502 height 20
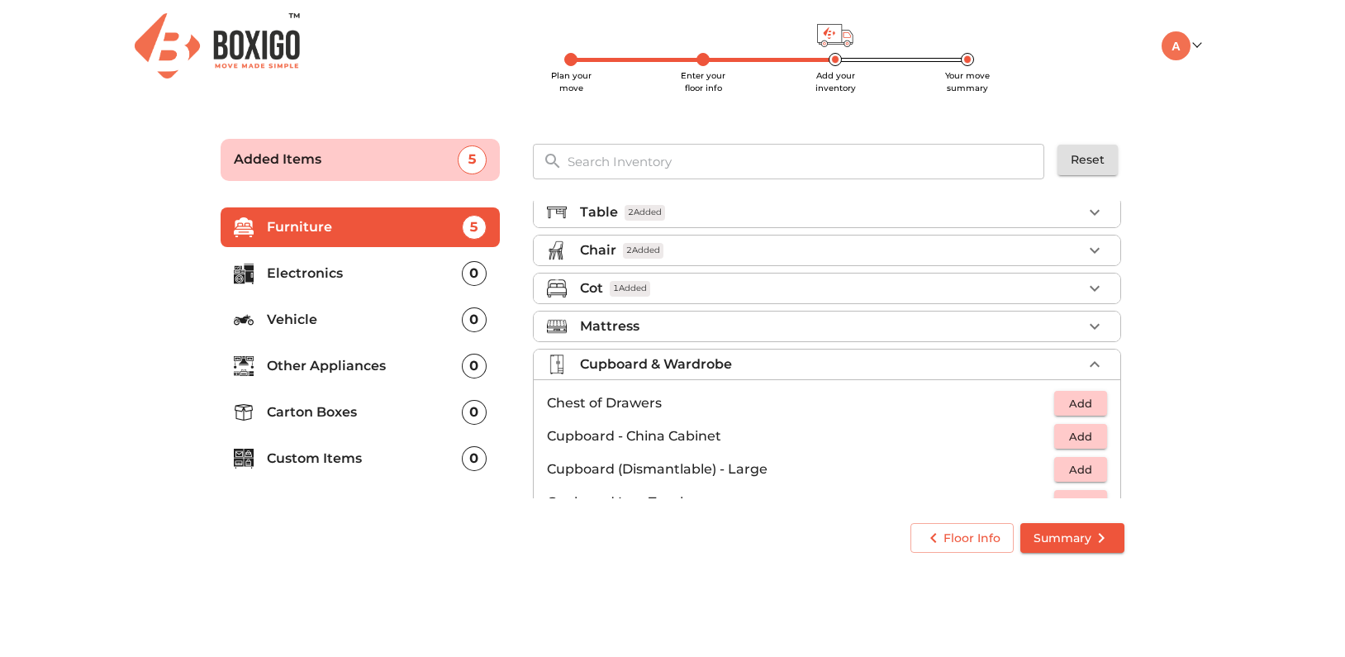
scroll to position [59, 0]
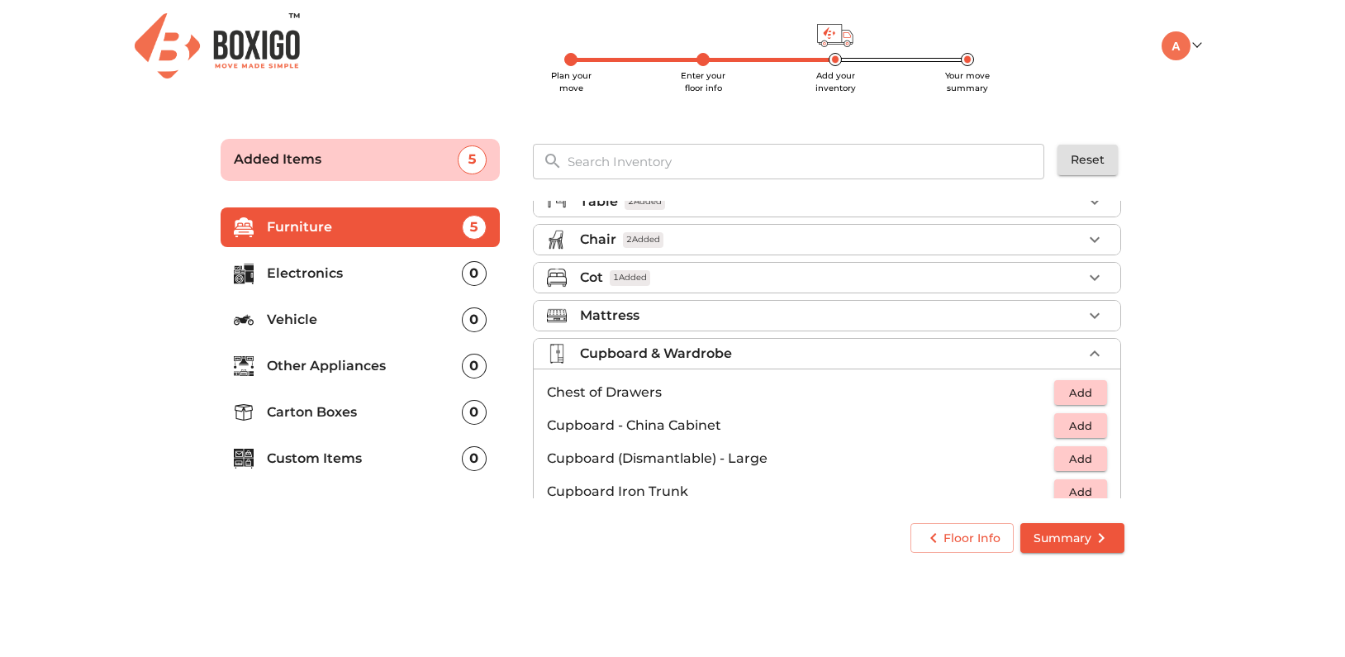
click at [886, 349] on div "Cupboard & Wardrobe" at bounding box center [831, 354] width 502 height 20
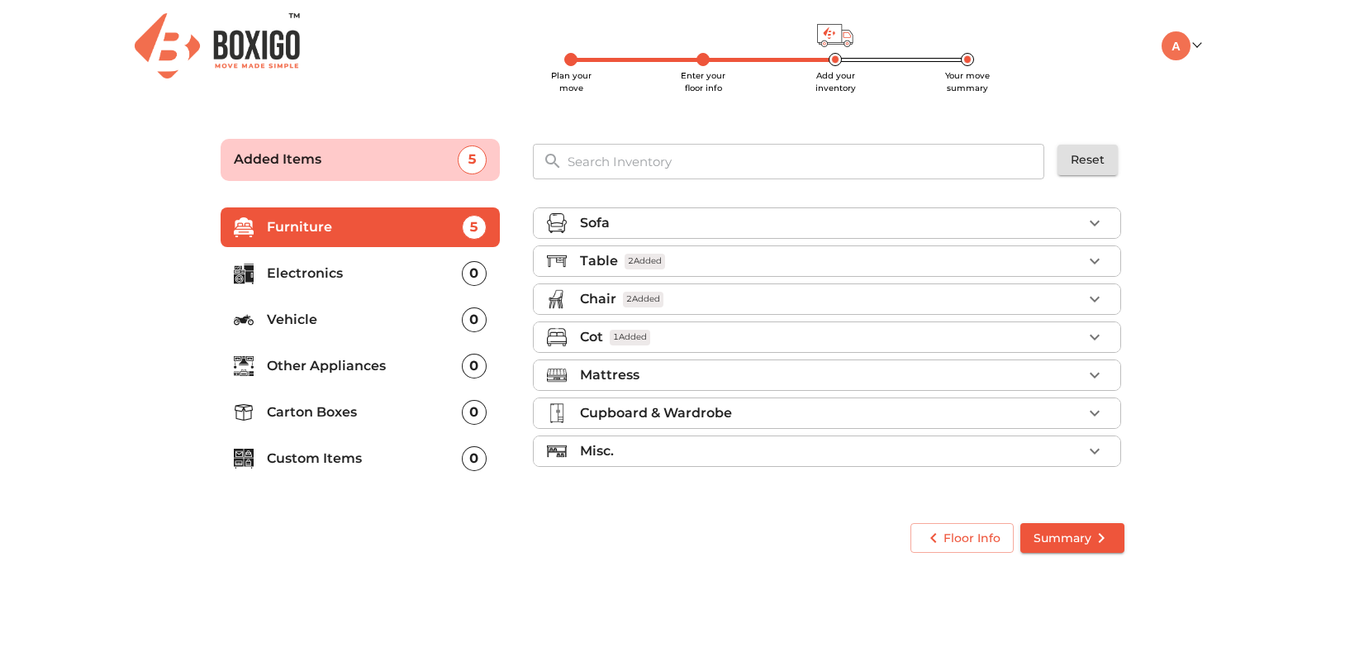
scroll to position [0, 0]
click at [778, 447] on div "Misc." at bounding box center [831, 451] width 502 height 20
click at [790, 450] on div "Misc." at bounding box center [831, 451] width 502 height 20
click at [334, 273] on p "Electronics" at bounding box center [364, 274] width 195 height 20
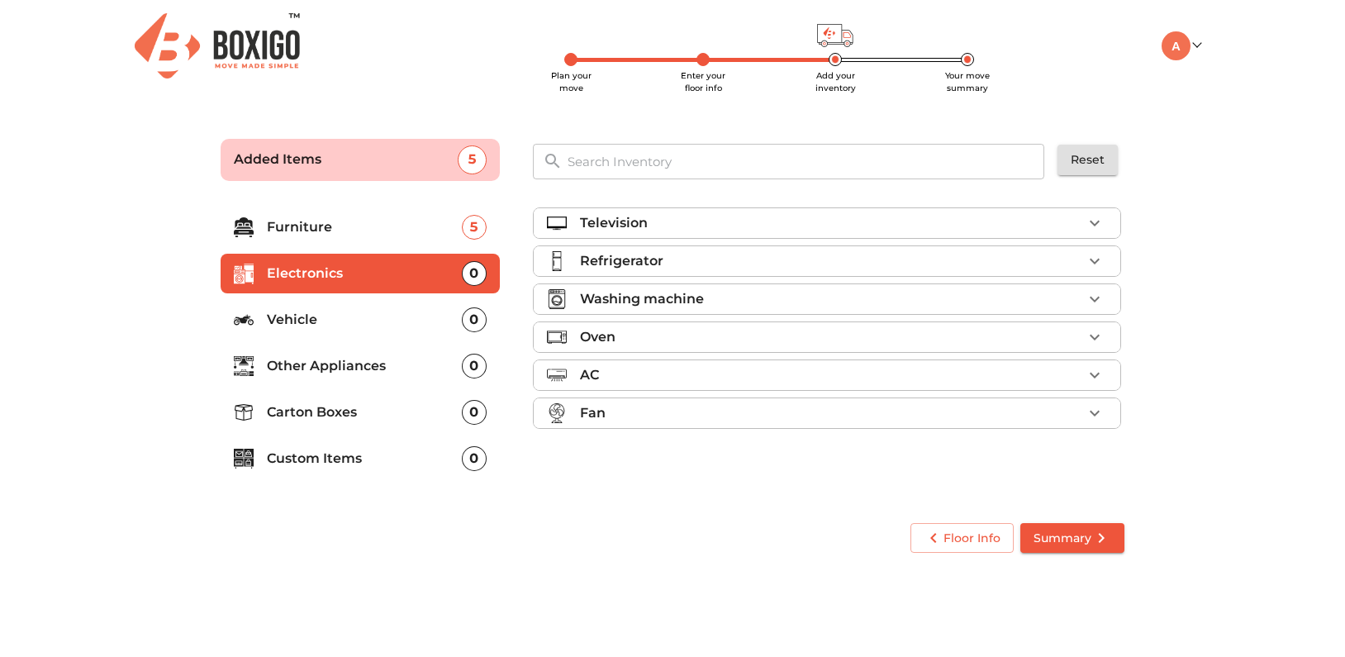
click at [903, 221] on div "Television" at bounding box center [831, 223] width 502 height 20
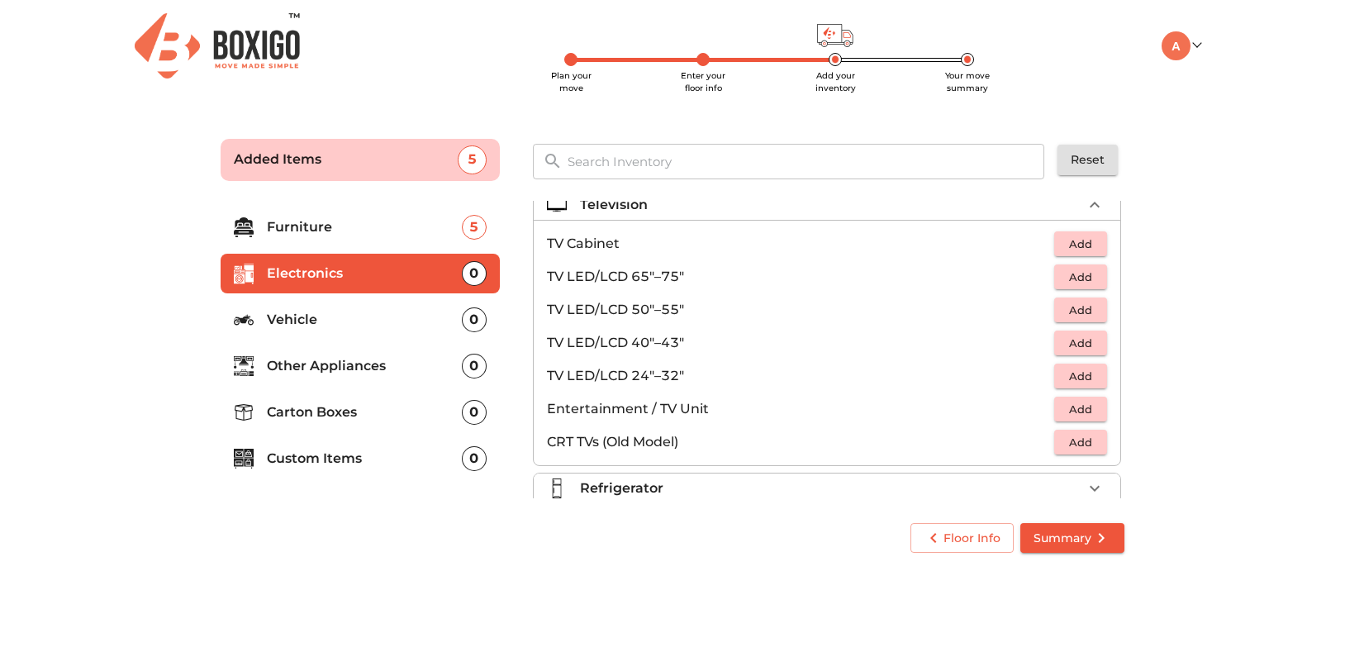
scroll to position [26, 0]
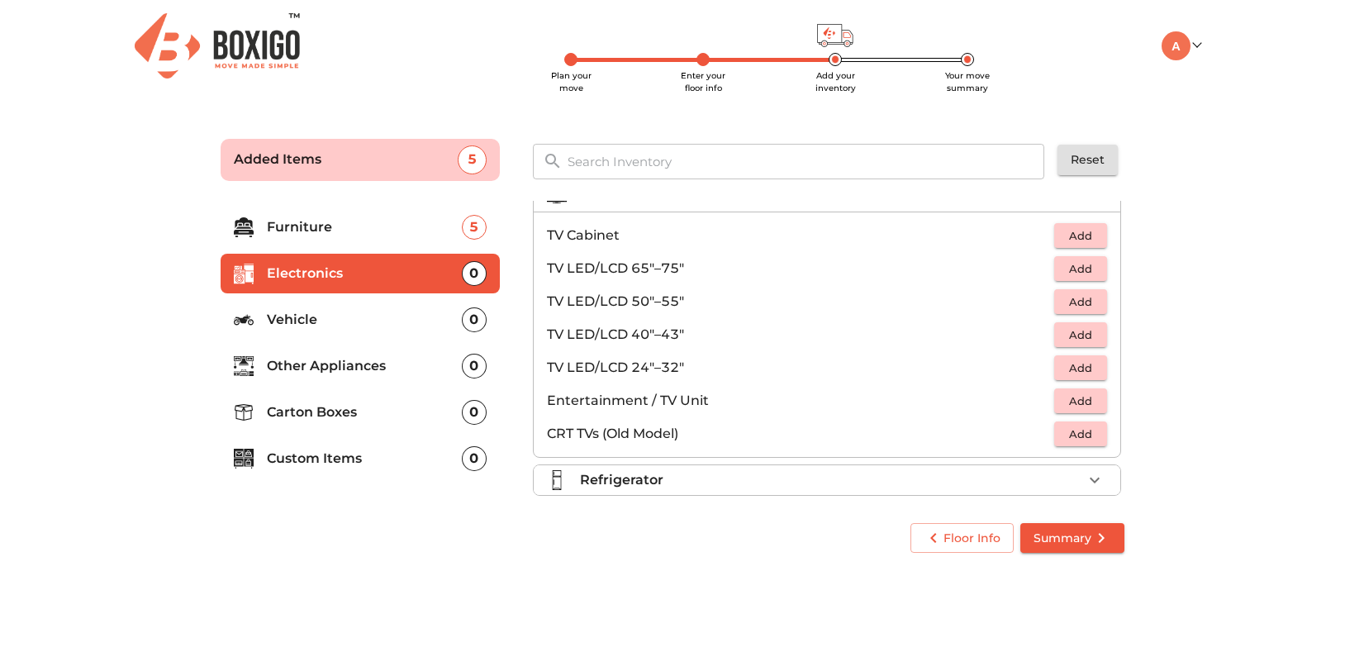
click at [1075, 333] on span "Add" at bounding box center [1080, 334] width 36 height 19
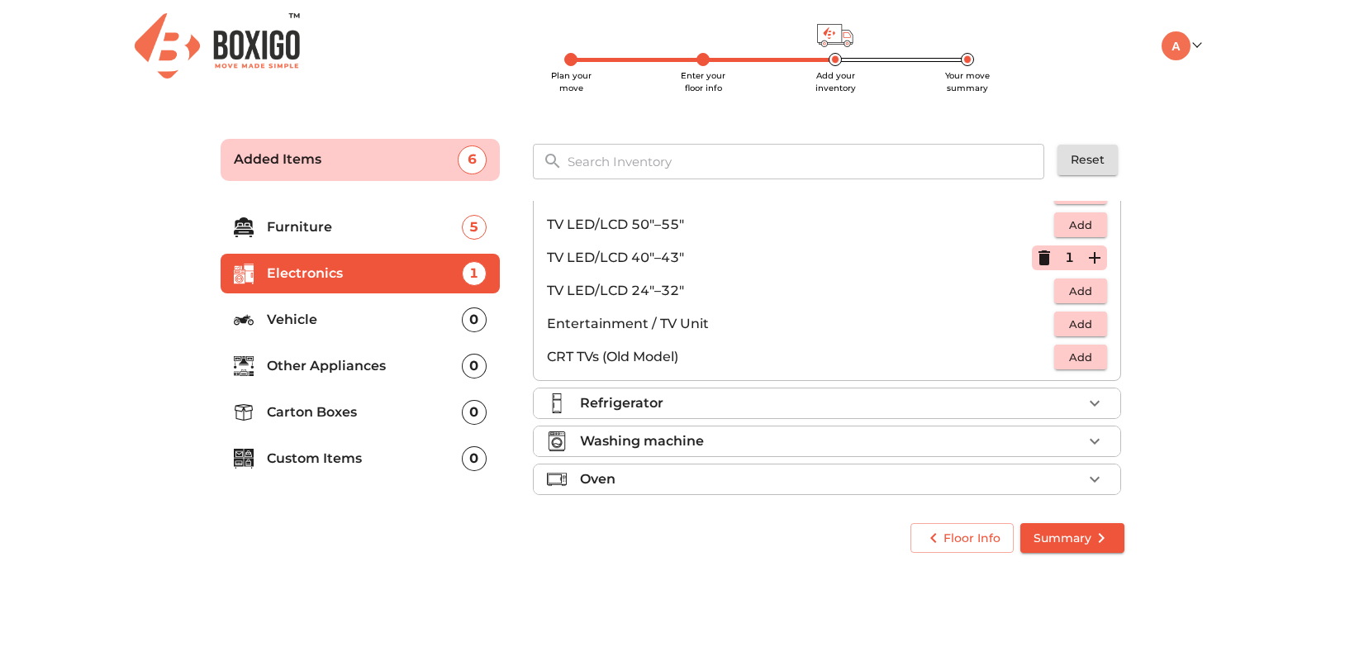
scroll to position [126, 0]
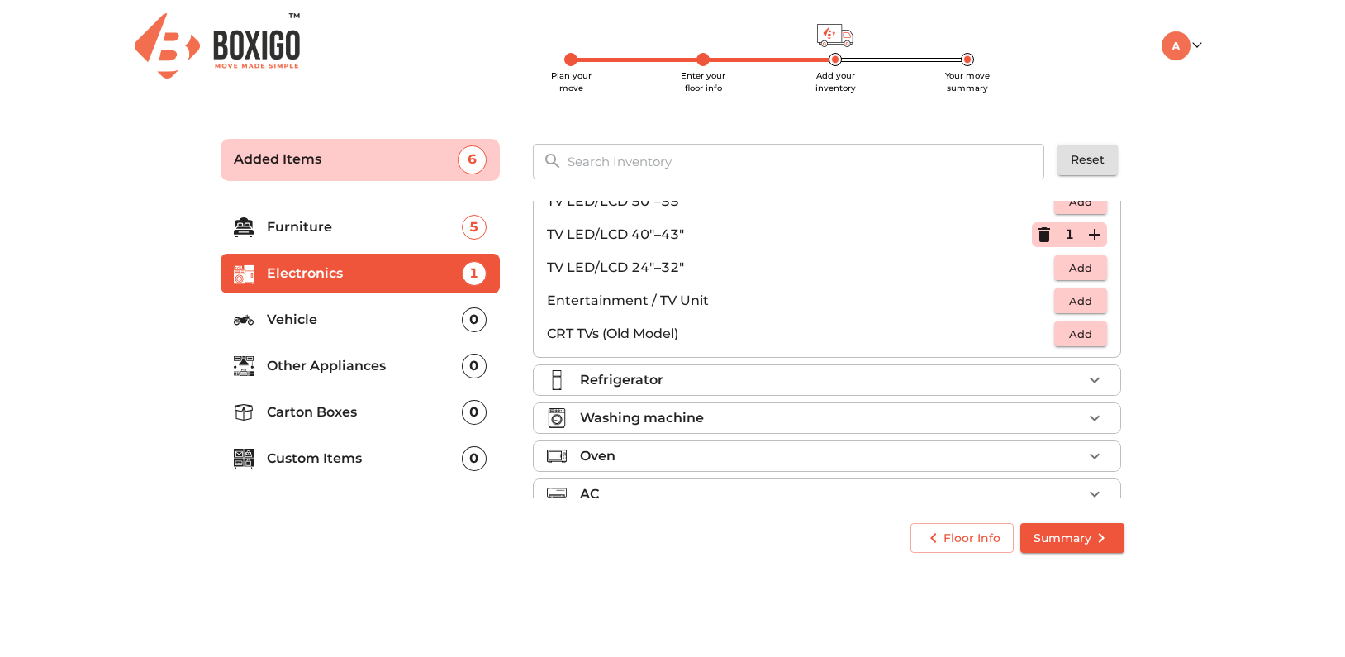
click at [740, 373] on div "Refrigerator" at bounding box center [831, 380] width 502 height 20
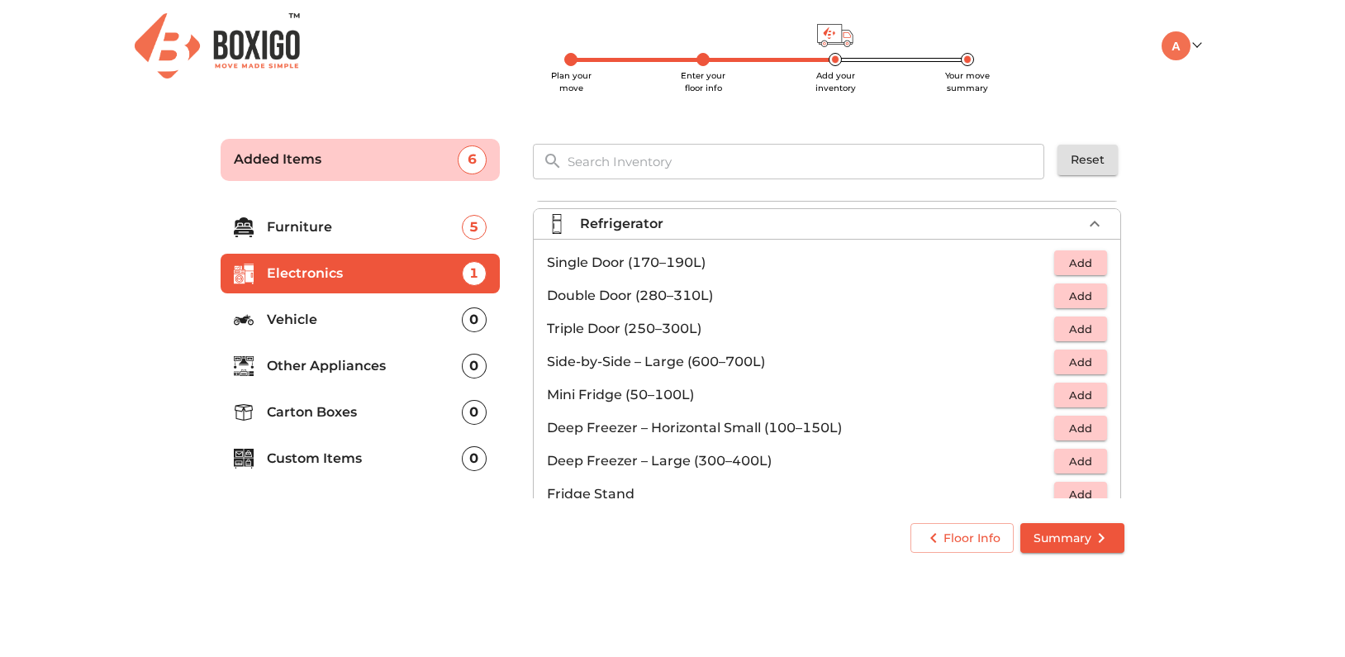
scroll to position [42, 0]
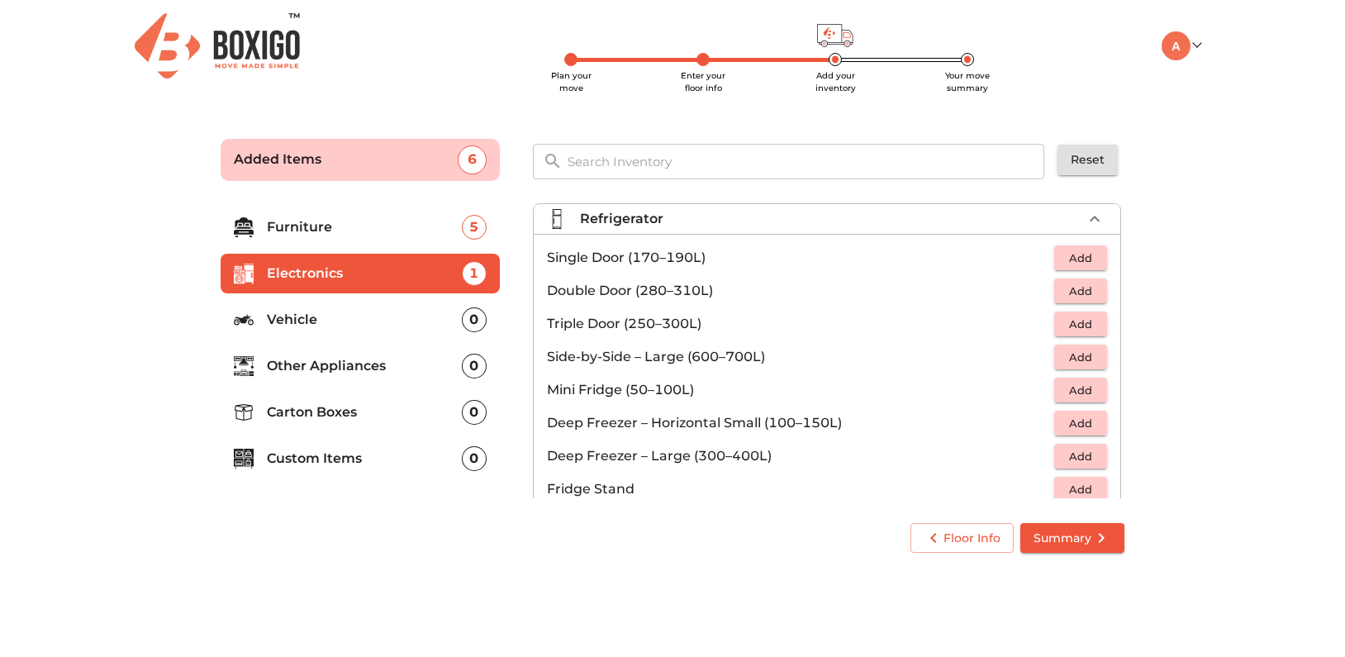
click at [1067, 261] on span "Add" at bounding box center [1080, 258] width 36 height 19
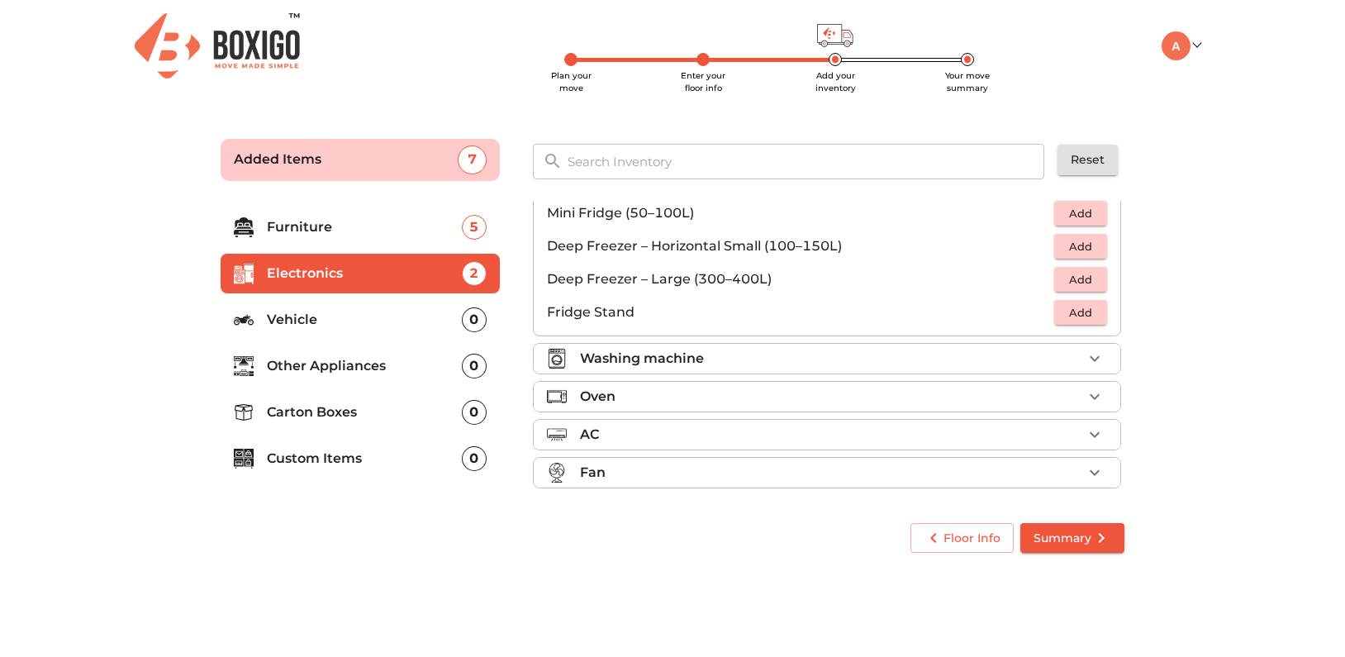
scroll to position [222, 0]
click at [421, 329] on p "Vehicle" at bounding box center [364, 320] width 195 height 20
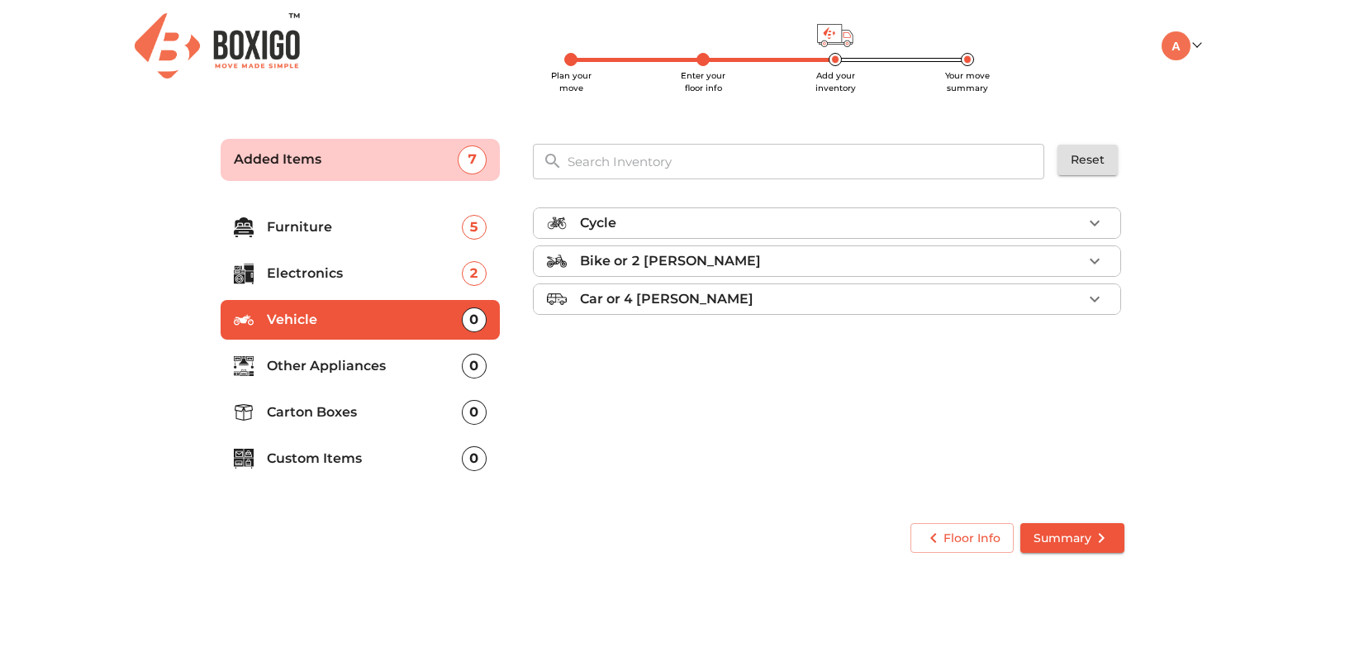
click at [848, 257] on div "Bike or 2 wheeler" at bounding box center [831, 261] width 502 height 20
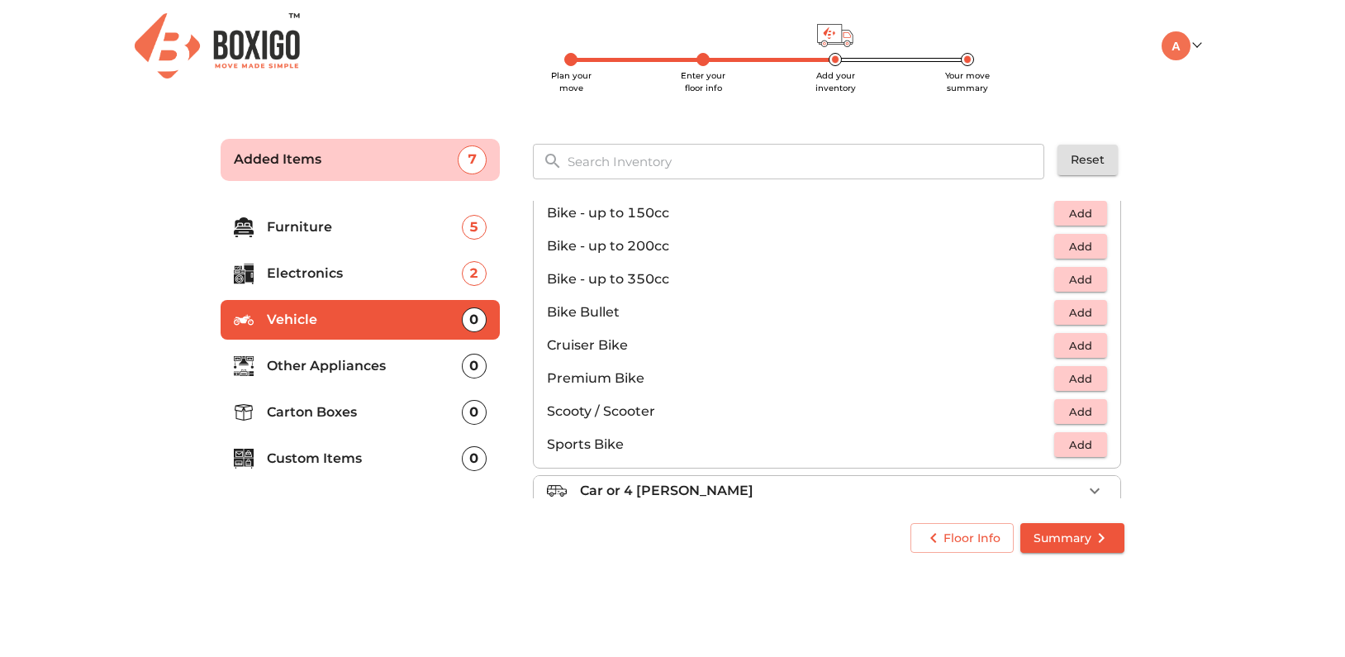
scroll to position [108, 0]
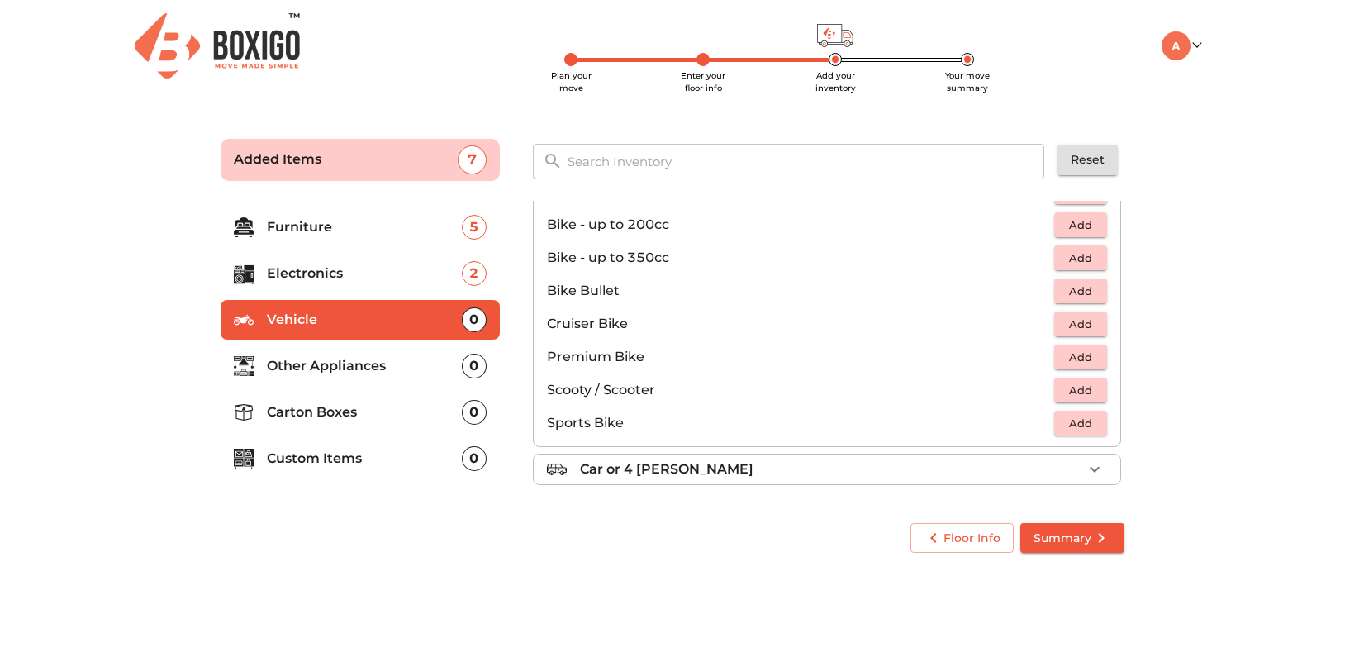
click at [1090, 396] on span "Add" at bounding box center [1080, 390] width 36 height 19
click at [379, 368] on p "Other Appliances" at bounding box center [364, 366] width 195 height 20
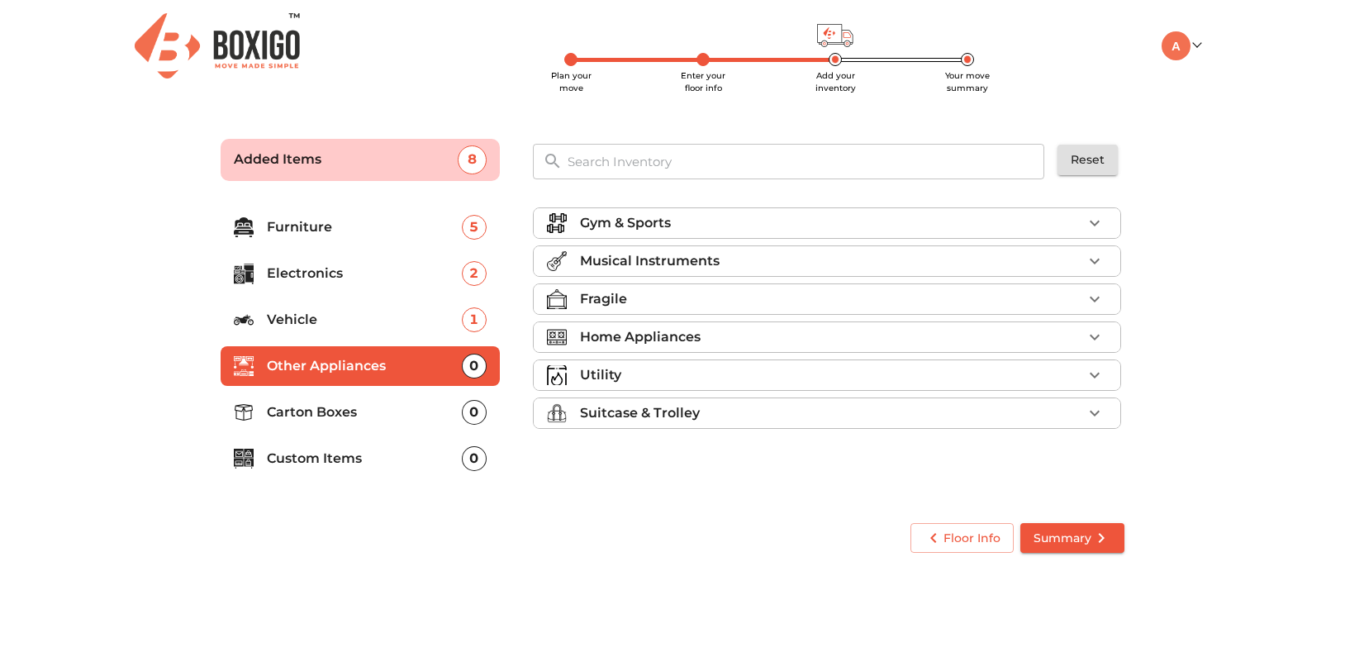
scroll to position [0, 0]
click at [336, 269] on p "Electronics" at bounding box center [364, 274] width 195 height 20
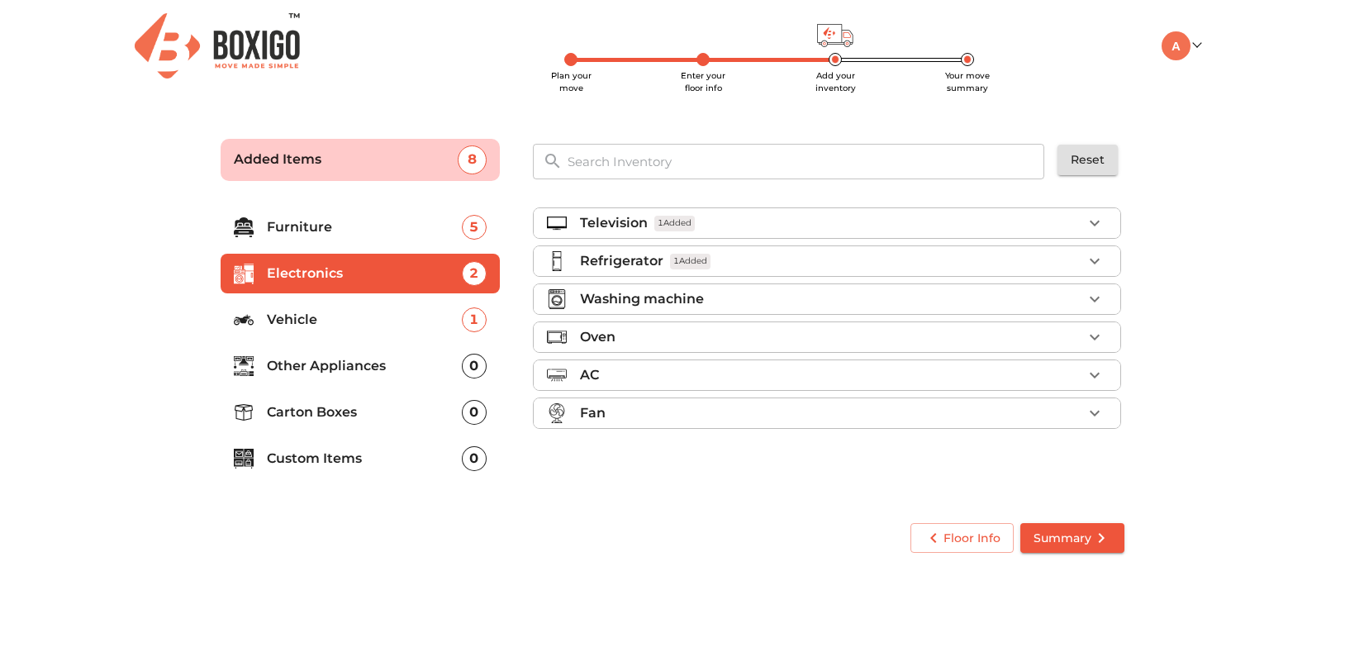
click at [637, 379] on div "AC" at bounding box center [831, 375] width 502 height 20
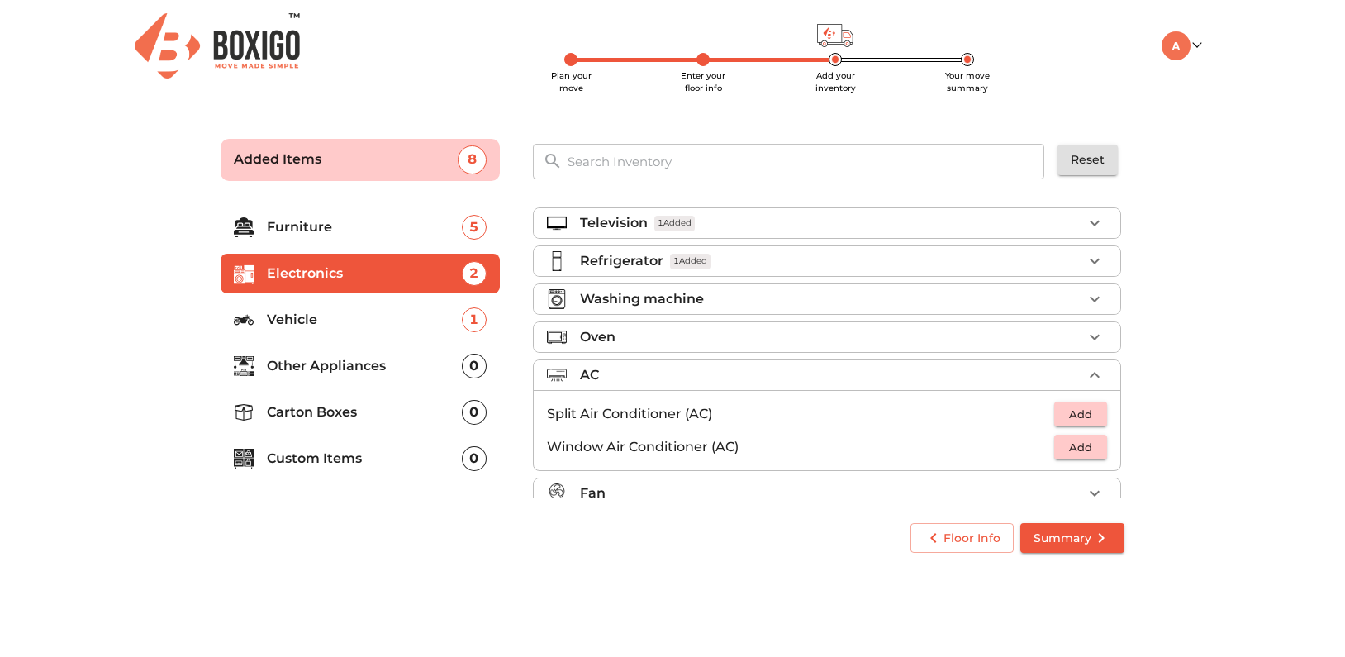
click at [676, 383] on div "AC" at bounding box center [831, 375] width 502 height 20
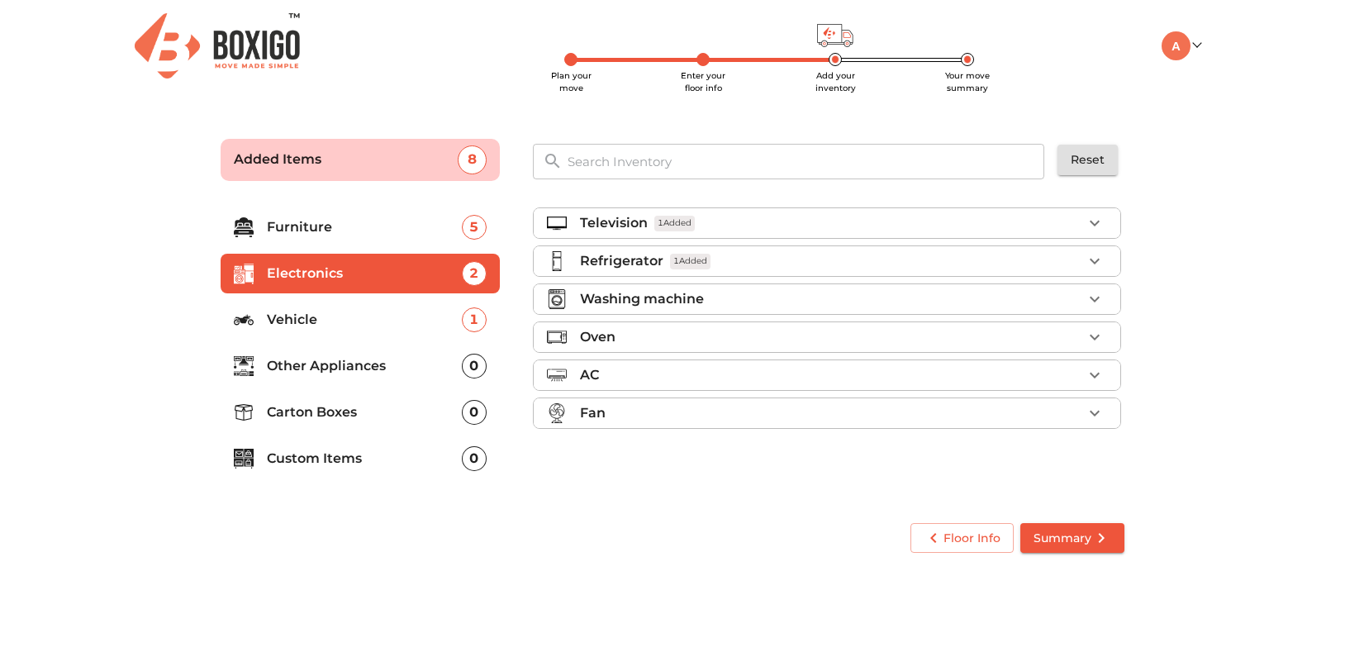
click at [657, 416] on div "Fan" at bounding box center [831, 413] width 502 height 20
click at [1079, 448] on span "Add" at bounding box center [1080, 452] width 36 height 19
click at [351, 366] on p "Other Appliances" at bounding box center [364, 366] width 195 height 20
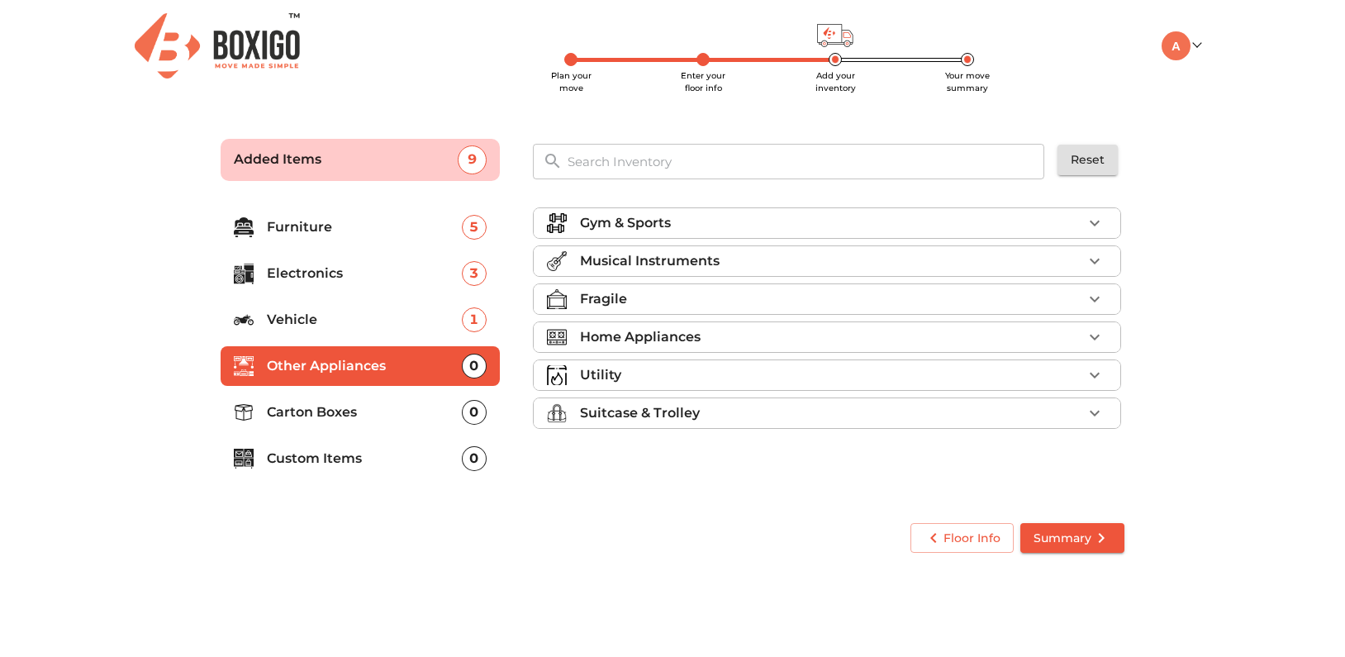
click at [692, 336] on p "Home Appliances" at bounding box center [640, 337] width 121 height 20
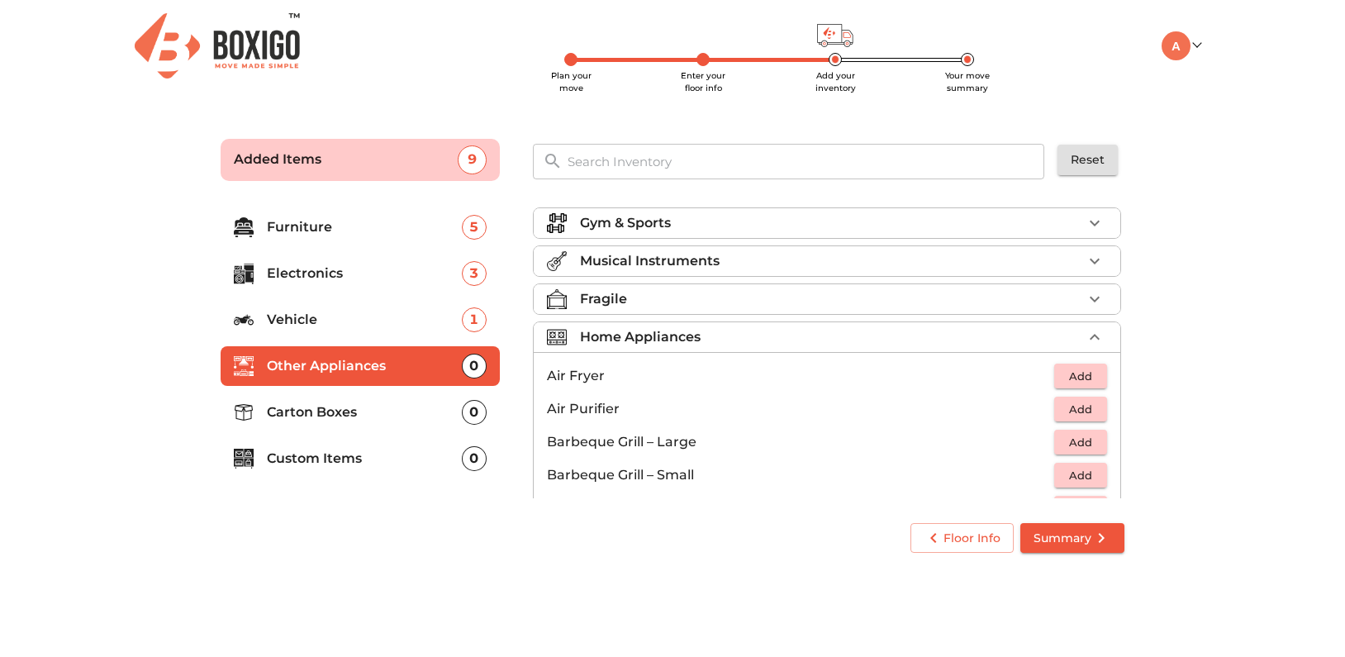
click at [692, 336] on p "Home Appliances" at bounding box center [640, 337] width 121 height 20
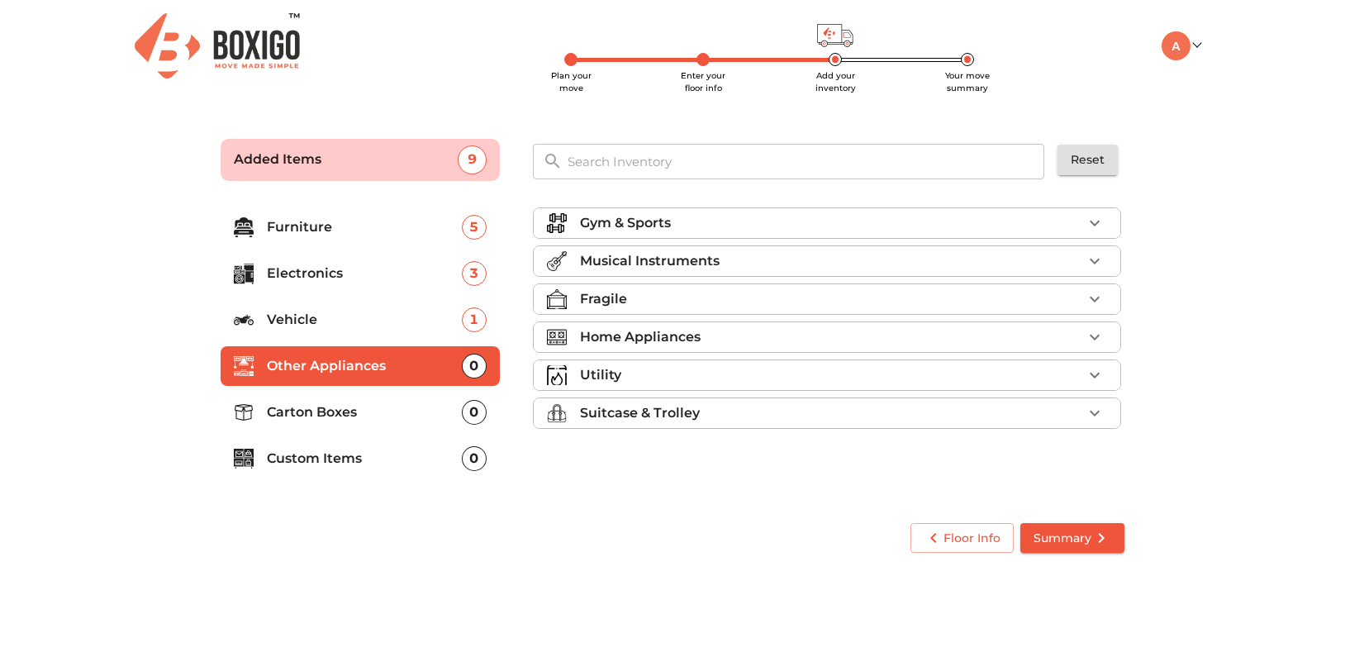
click at [664, 374] on div "Utility" at bounding box center [831, 375] width 502 height 20
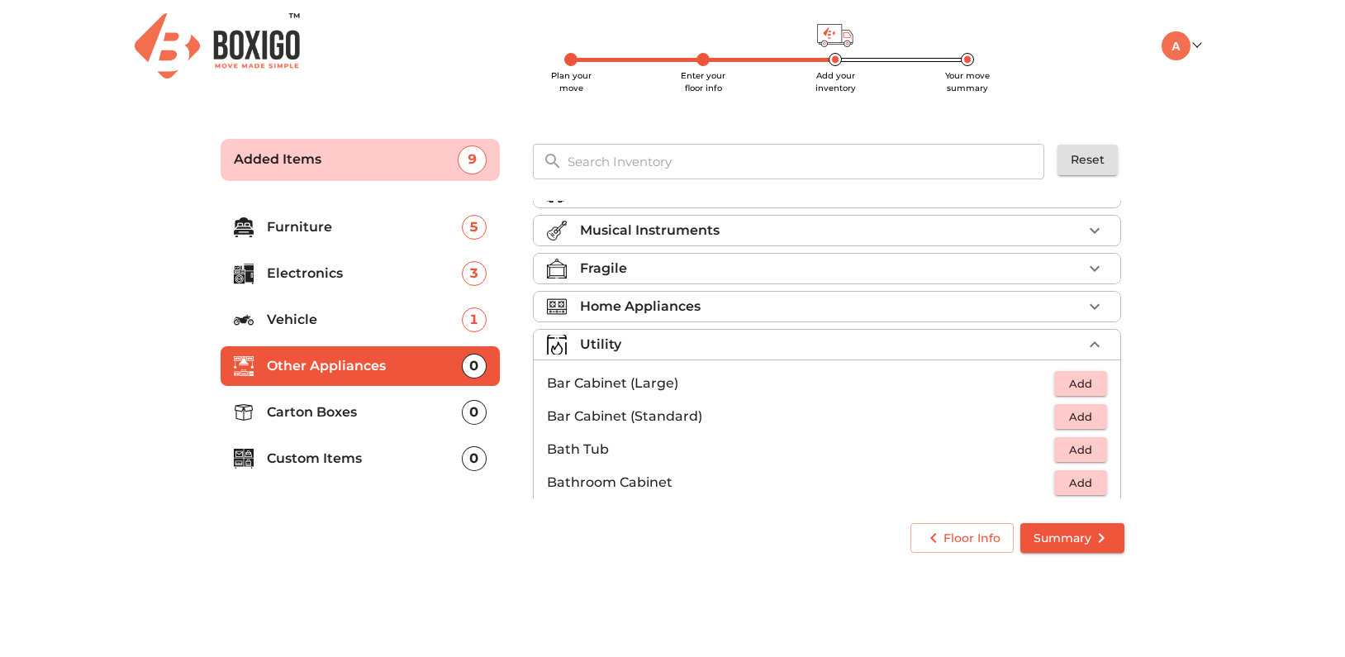
scroll to position [2, 0]
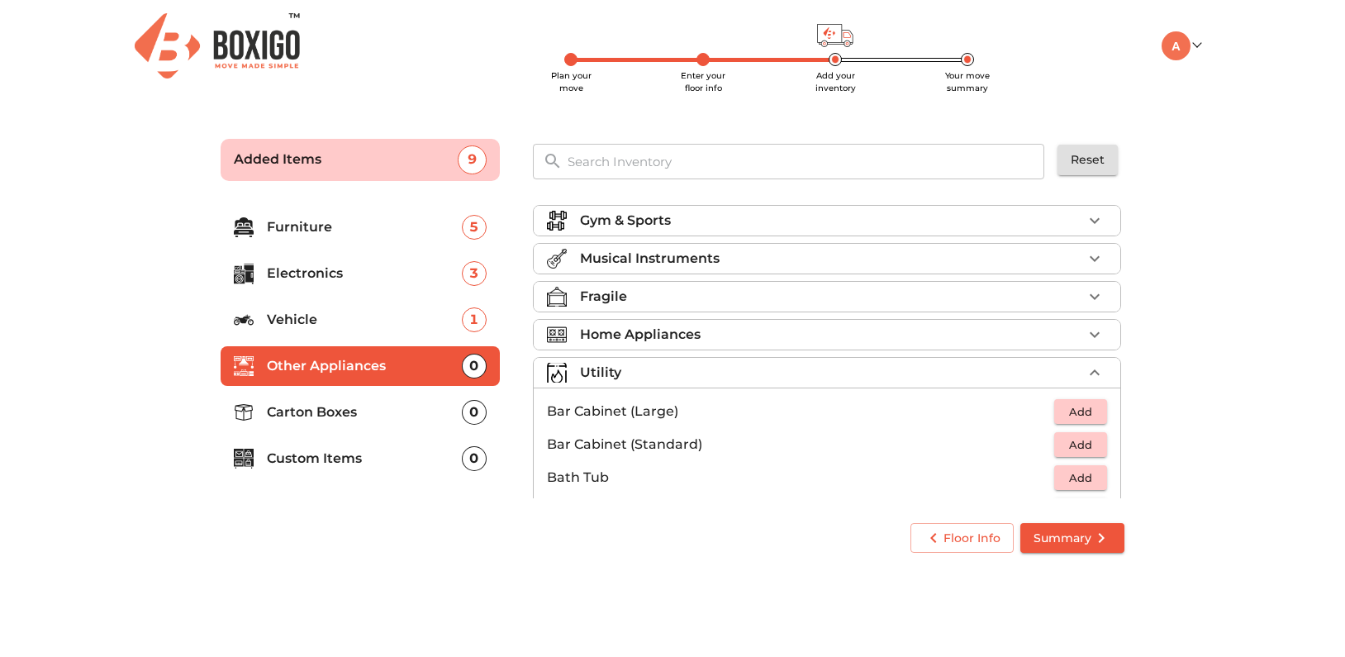
click at [689, 372] on div "Utility" at bounding box center [831, 373] width 502 height 20
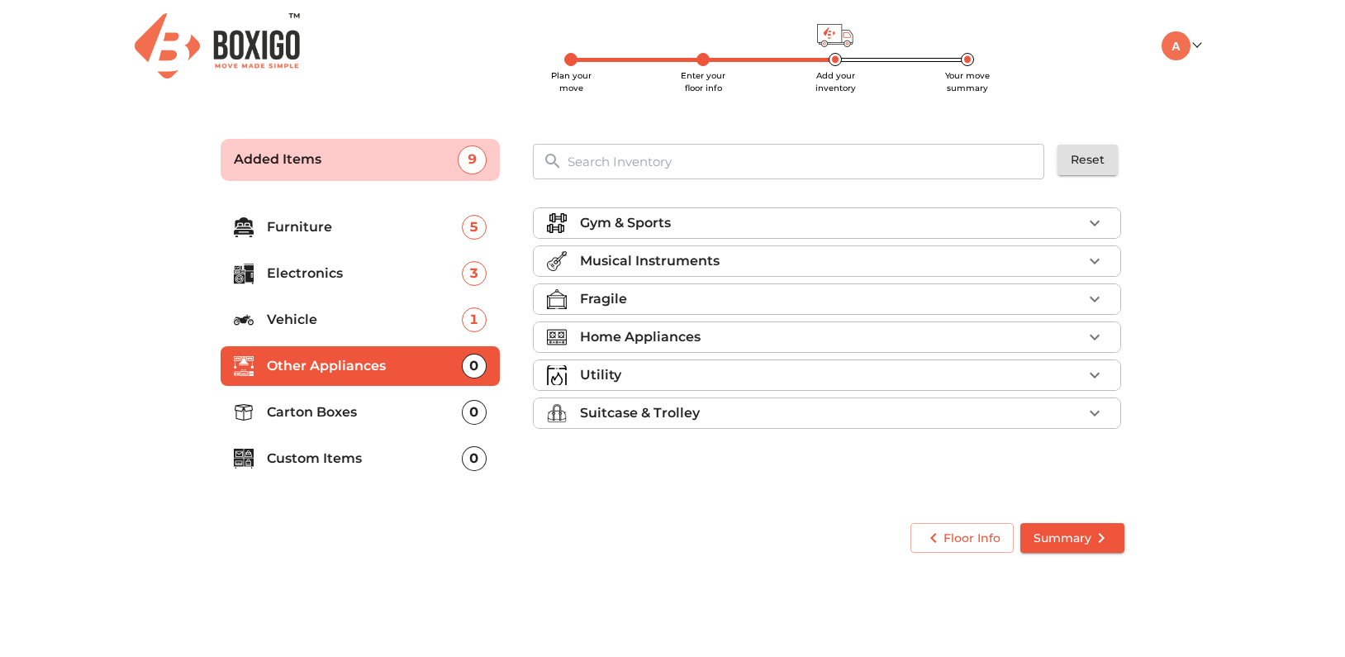
scroll to position [0, 0]
click at [371, 409] on p "Carton Boxes" at bounding box center [364, 412] width 195 height 20
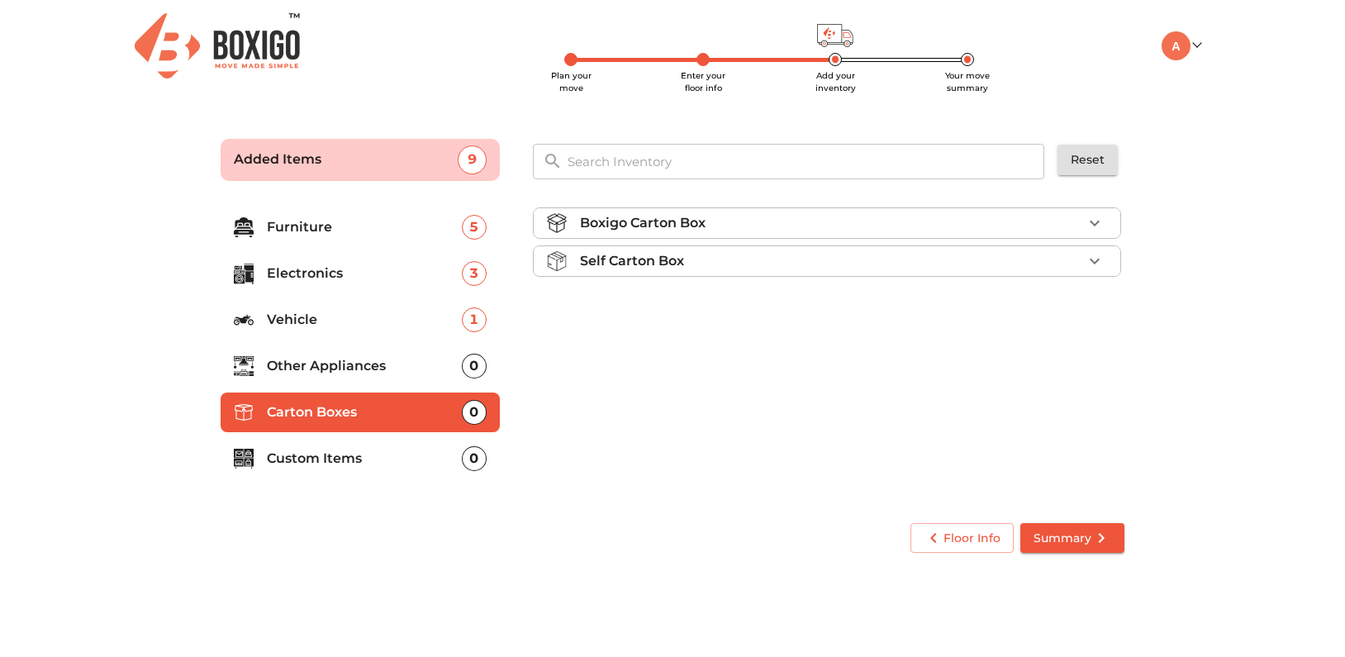
click at [787, 227] on div "Boxigo Carton Box" at bounding box center [831, 223] width 502 height 20
click at [1085, 264] on span "Add" at bounding box center [1080, 262] width 36 height 19
click at [313, 461] on p "Custom Items" at bounding box center [364, 459] width 195 height 20
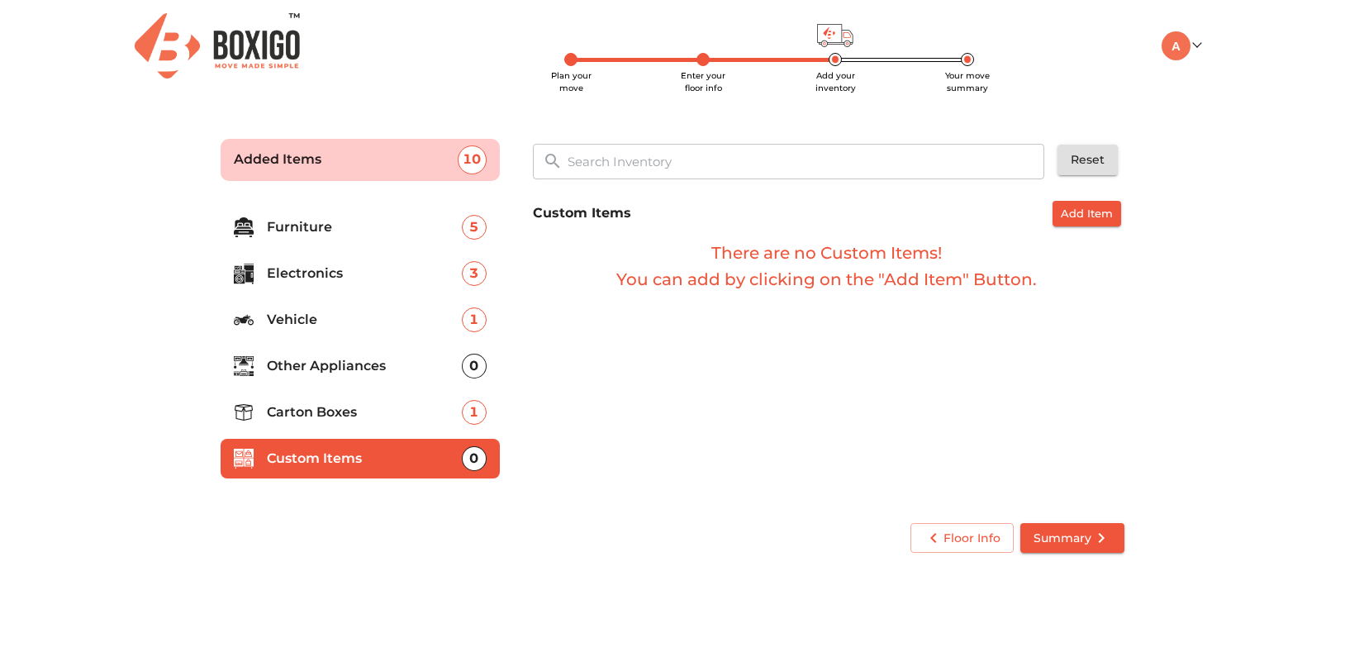
click at [1083, 541] on span "Summary" at bounding box center [1072, 538] width 78 height 21
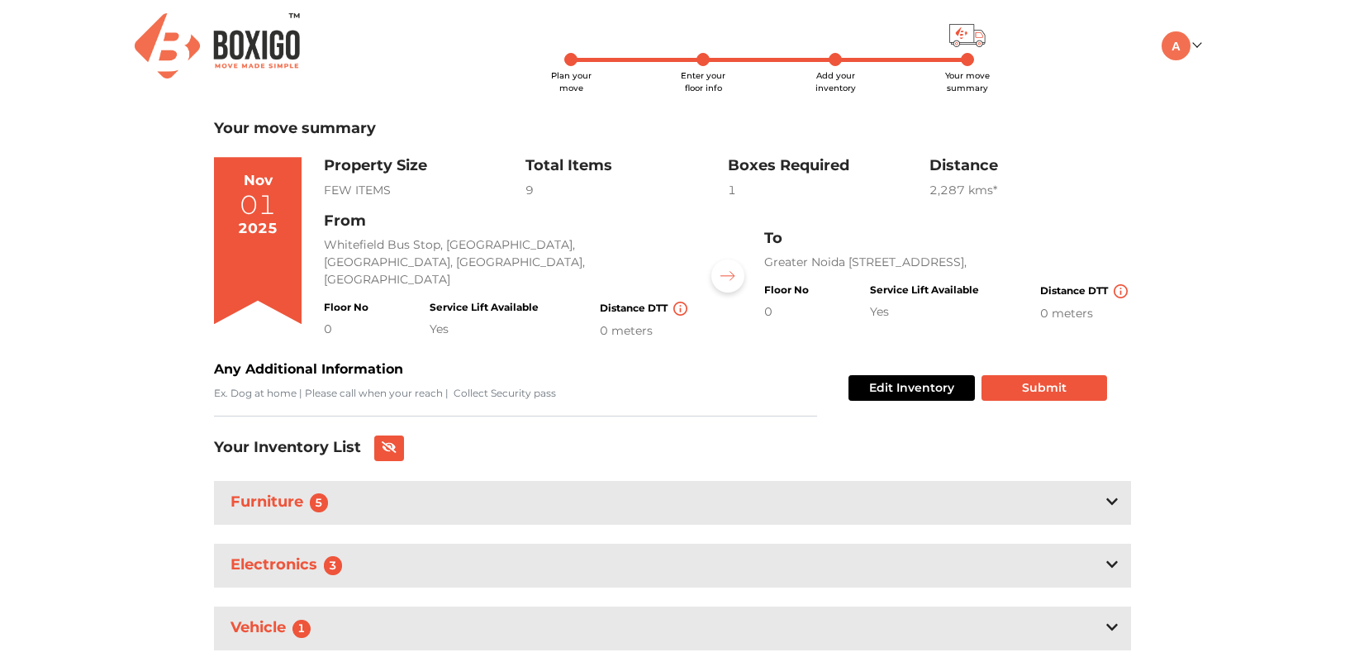
scroll to position [114, 0]
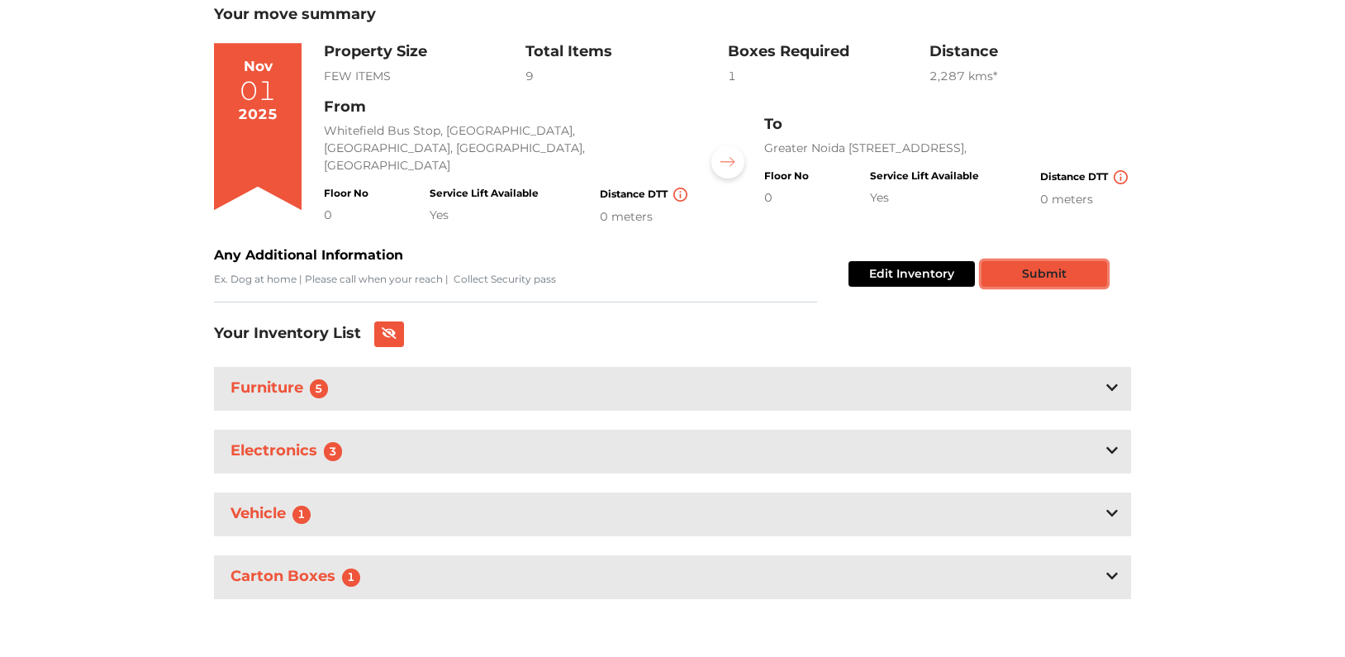
click at [1061, 276] on button "Submit" at bounding box center [1044, 274] width 126 height 26
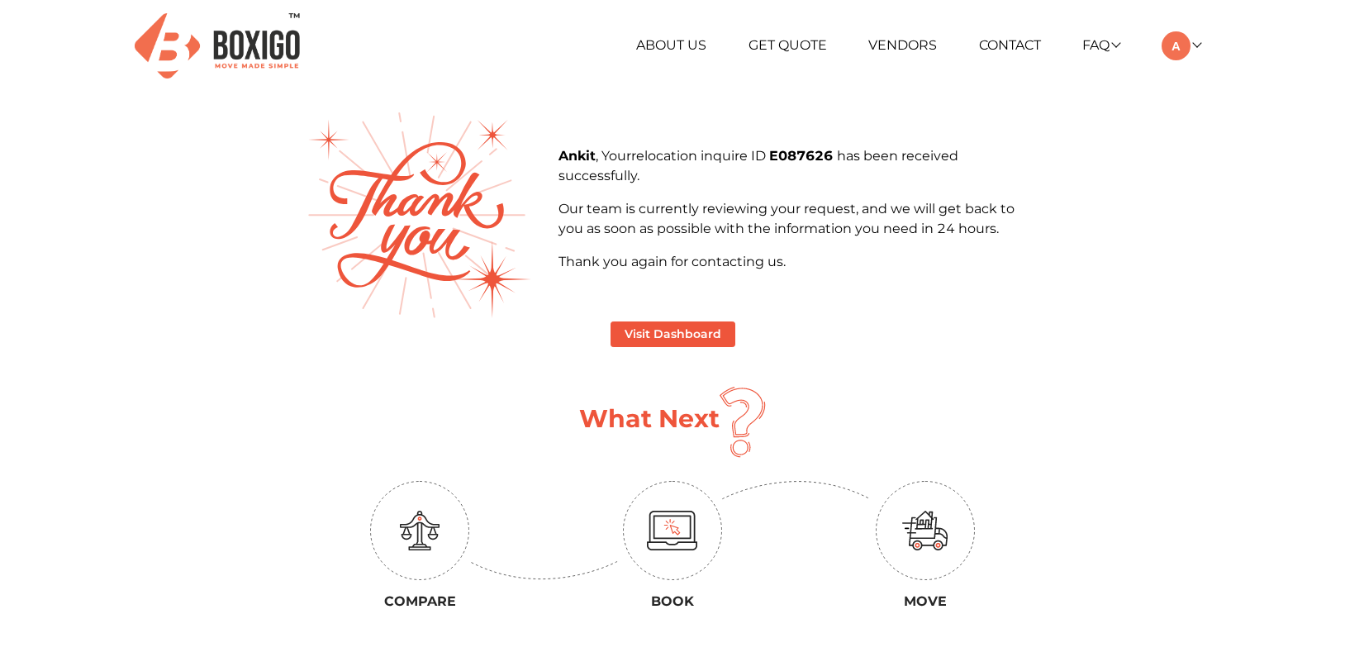
scroll to position [81, 0]
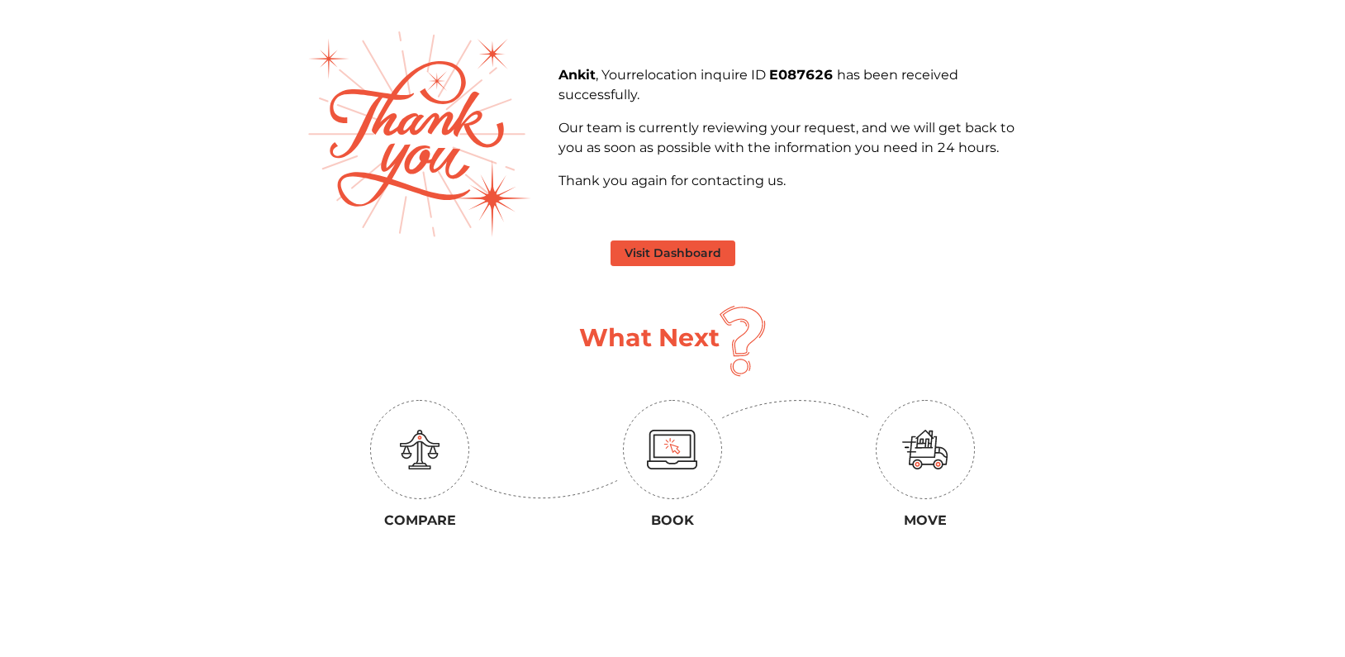
click at [705, 259] on button "Visit Dashboard" at bounding box center [672, 253] width 125 height 26
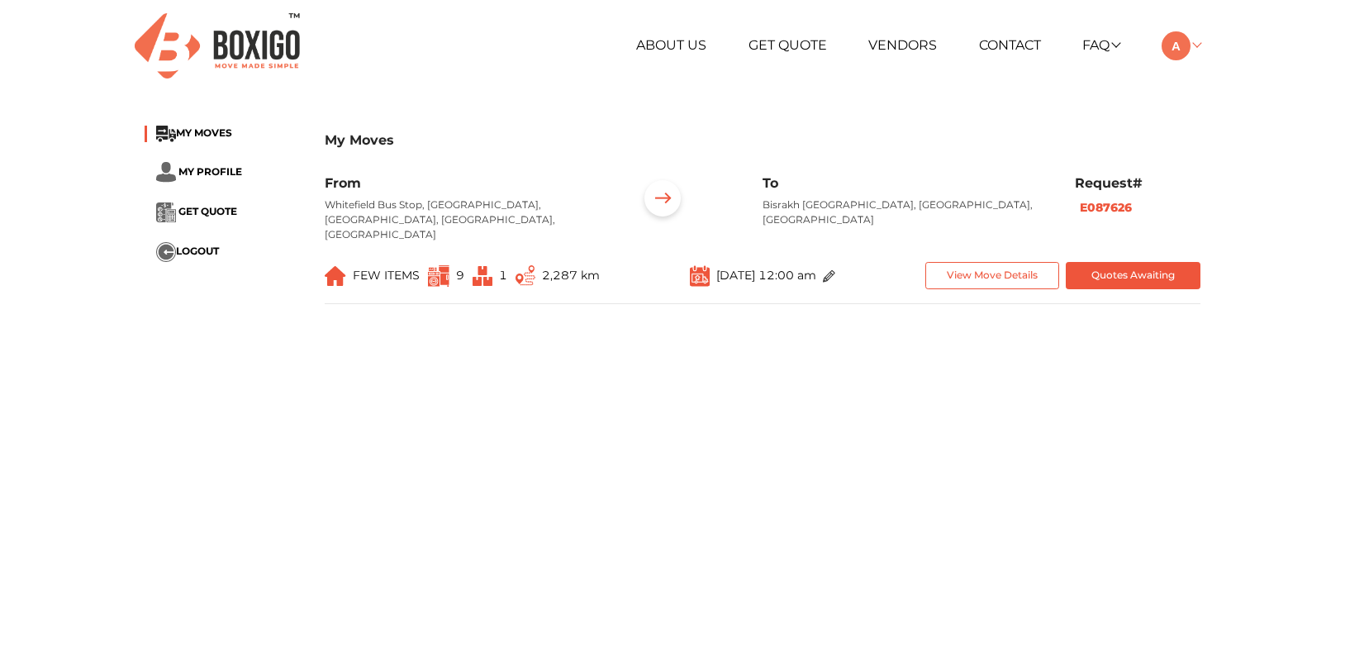
click at [1199, 46] on link at bounding box center [1180, 45] width 39 height 16
click at [1063, 107] on div "+91 88844 48117 RELOCATION STORAGE SPACE About Us Get Quote Vendors Contact FAQ…" at bounding box center [672, 555] width 1345 height 1111
